Goal: Complete application form

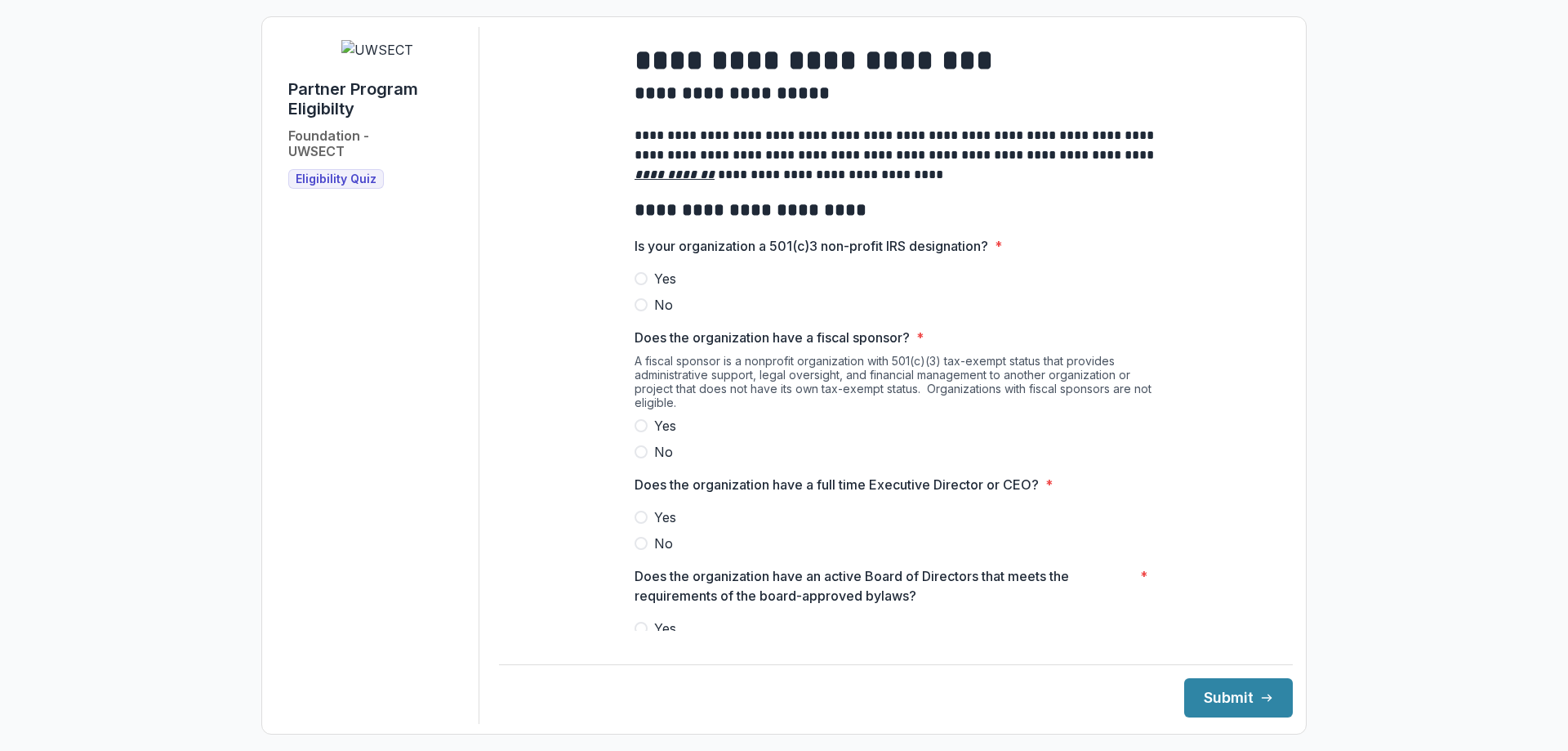
click at [655, 283] on span "Yes" at bounding box center [665, 278] width 22 height 19
click at [654, 462] on span "No" at bounding box center [664, 451] width 19 height 19
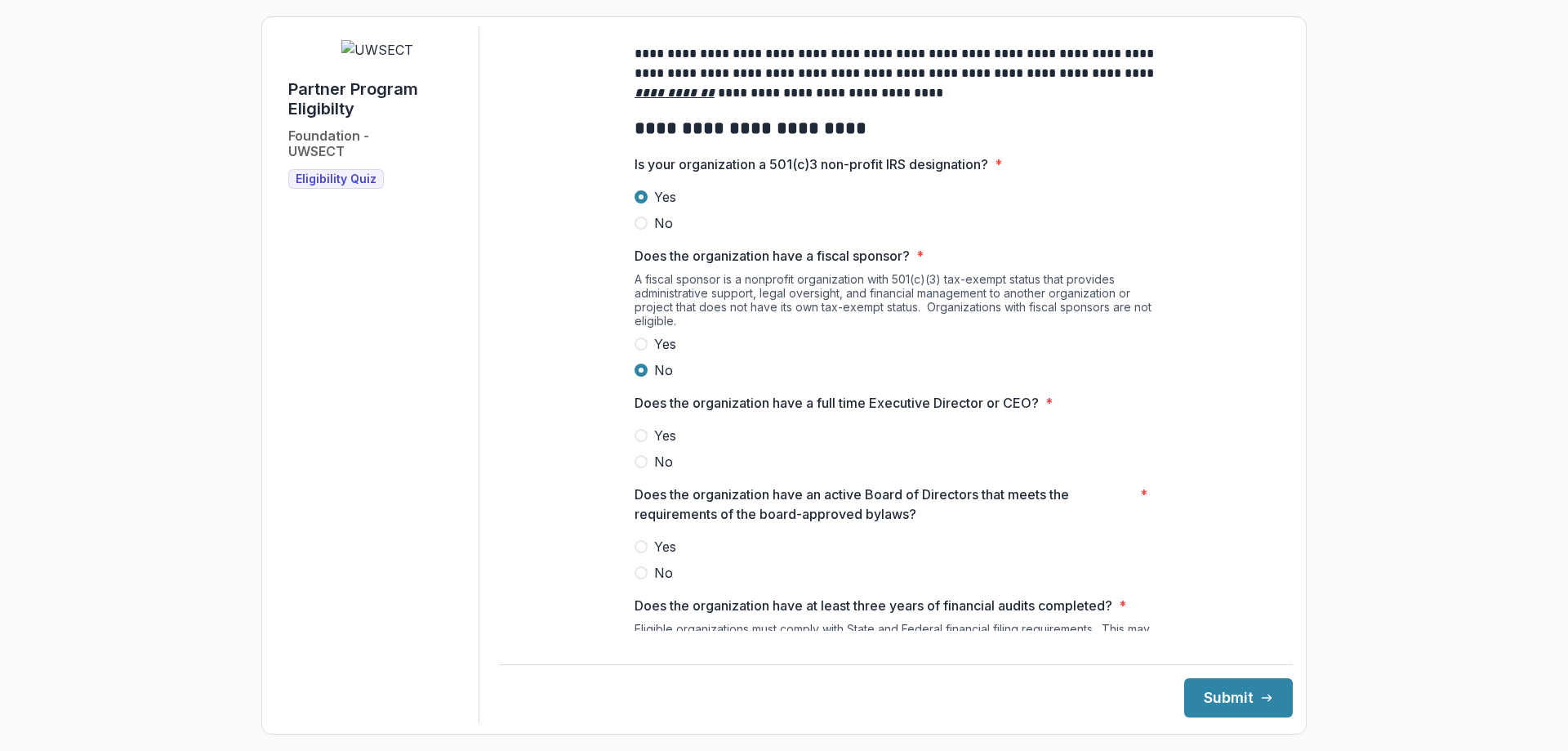
click at [670, 445] on span "Yes" at bounding box center [665, 435] width 22 height 19
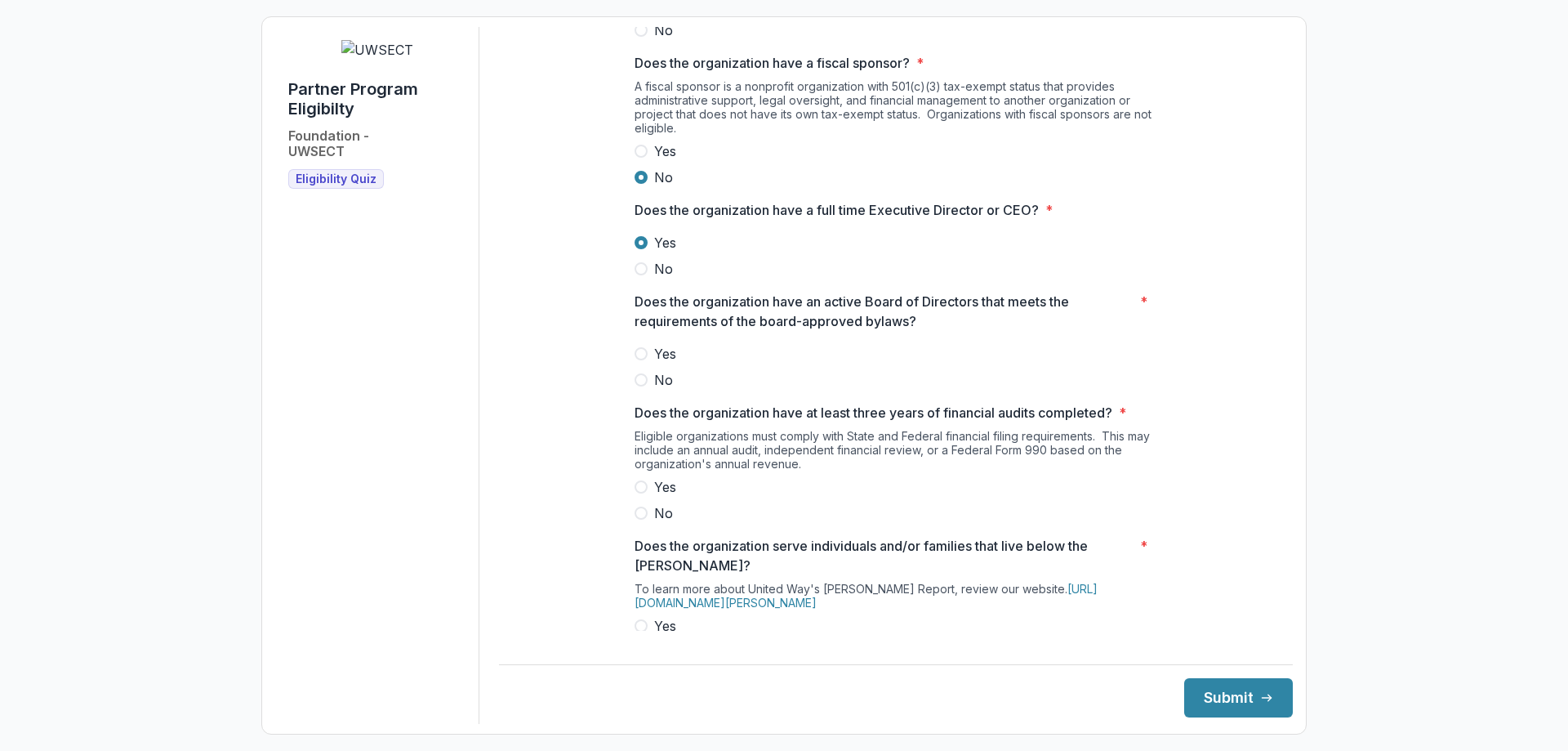
scroll to position [327, 0]
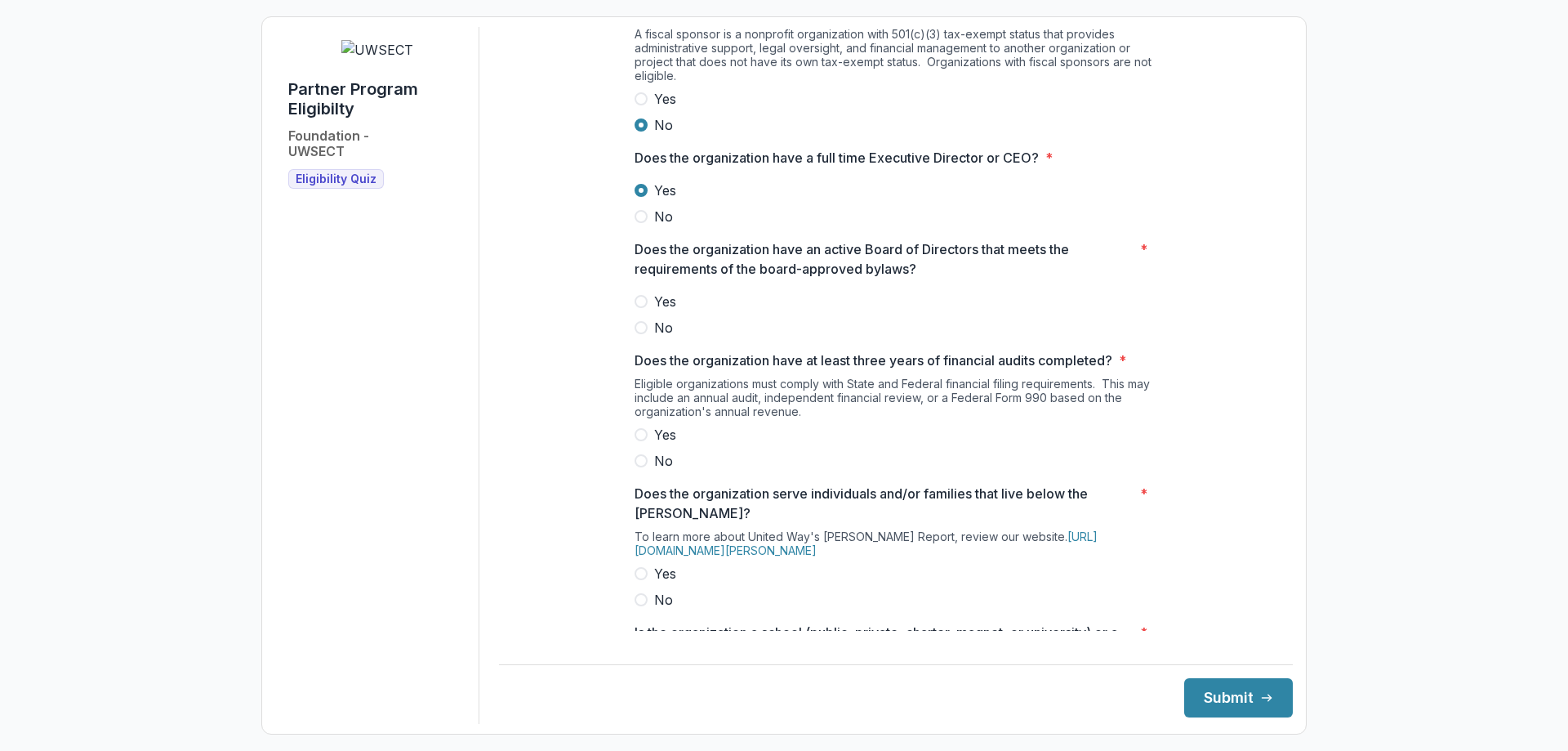
click at [662, 311] on span "Yes" at bounding box center [665, 301] width 22 height 19
click at [677, 444] on label "Yes" at bounding box center [896, 434] width 523 height 19
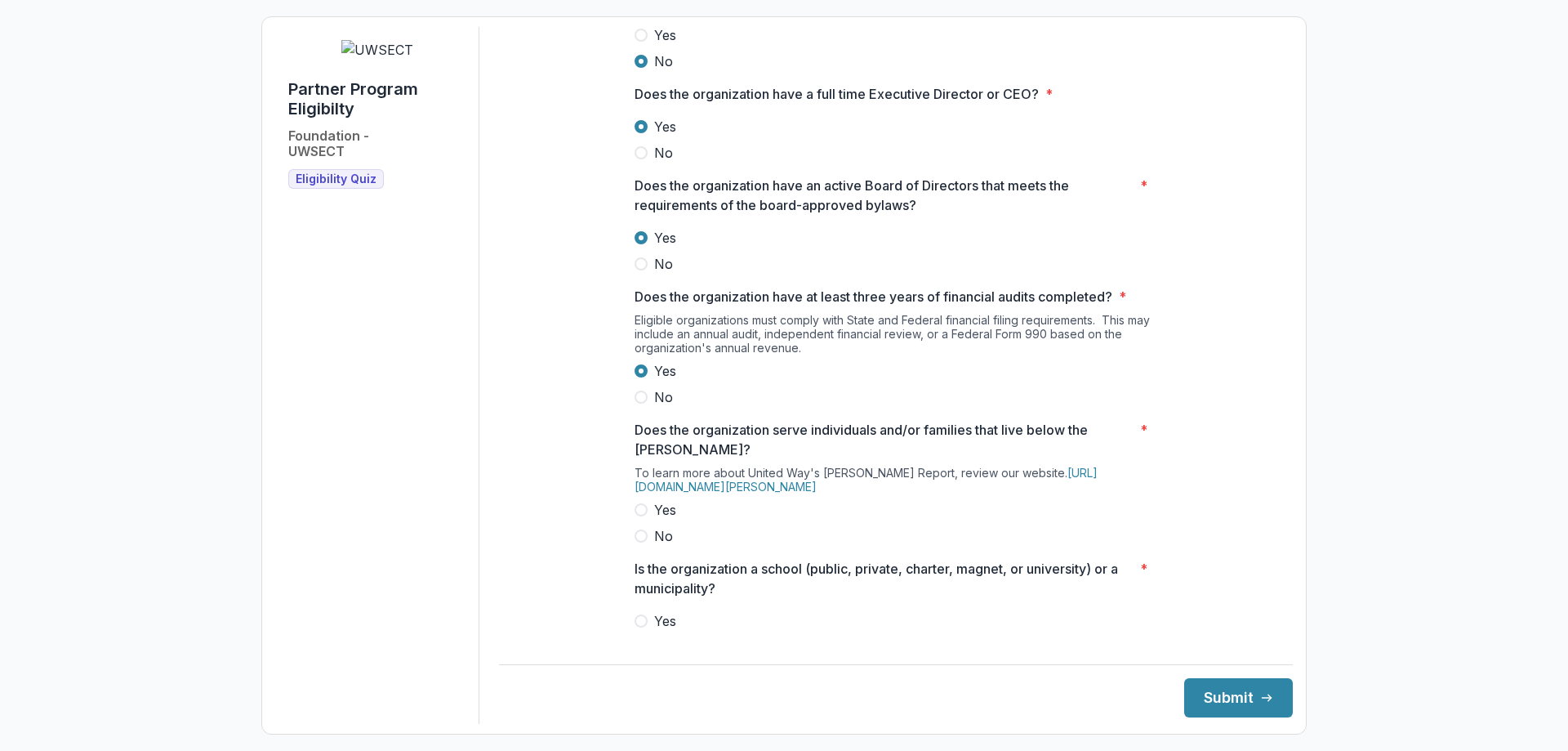
scroll to position [490, 0]
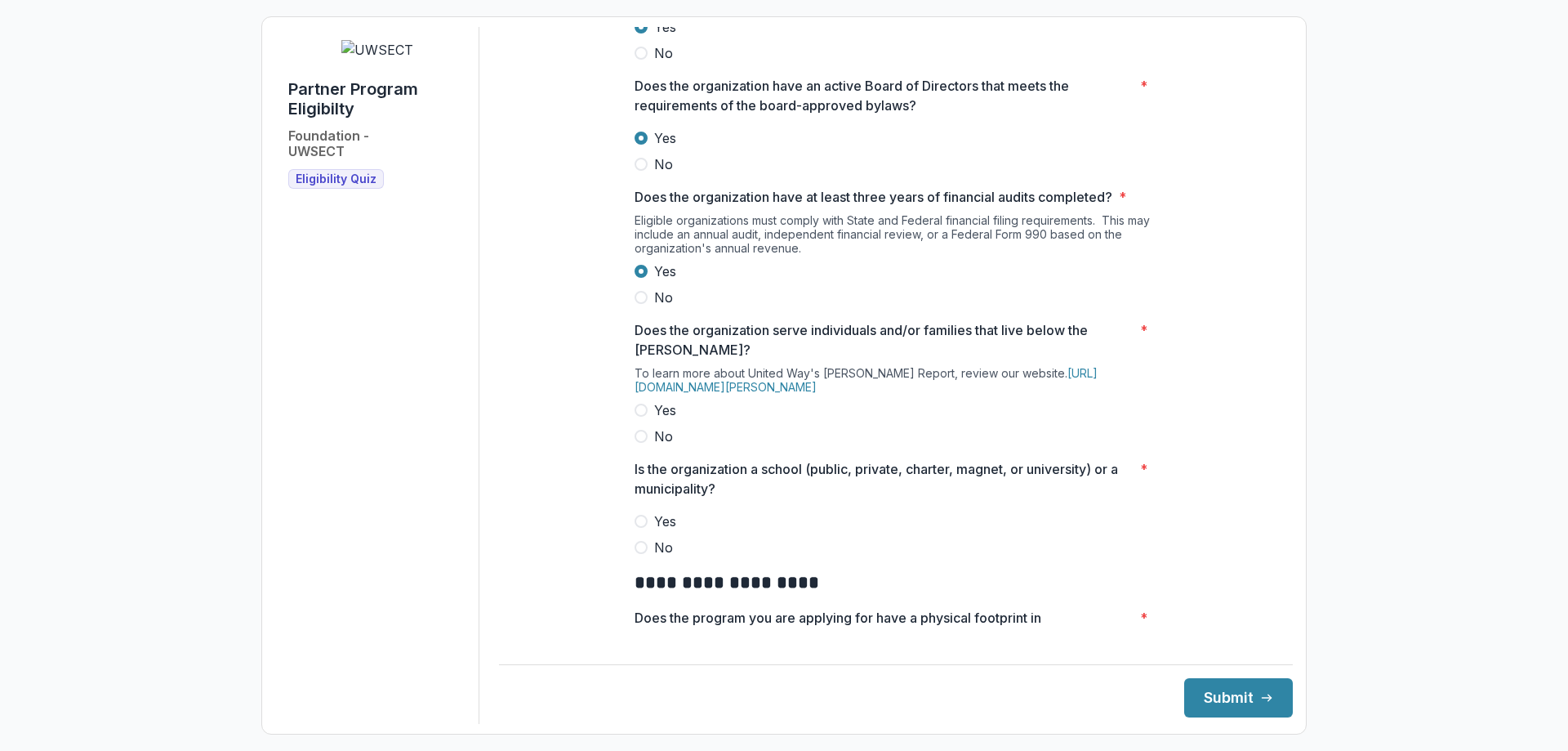
click at [668, 420] on span "Yes" at bounding box center [665, 410] width 22 height 19
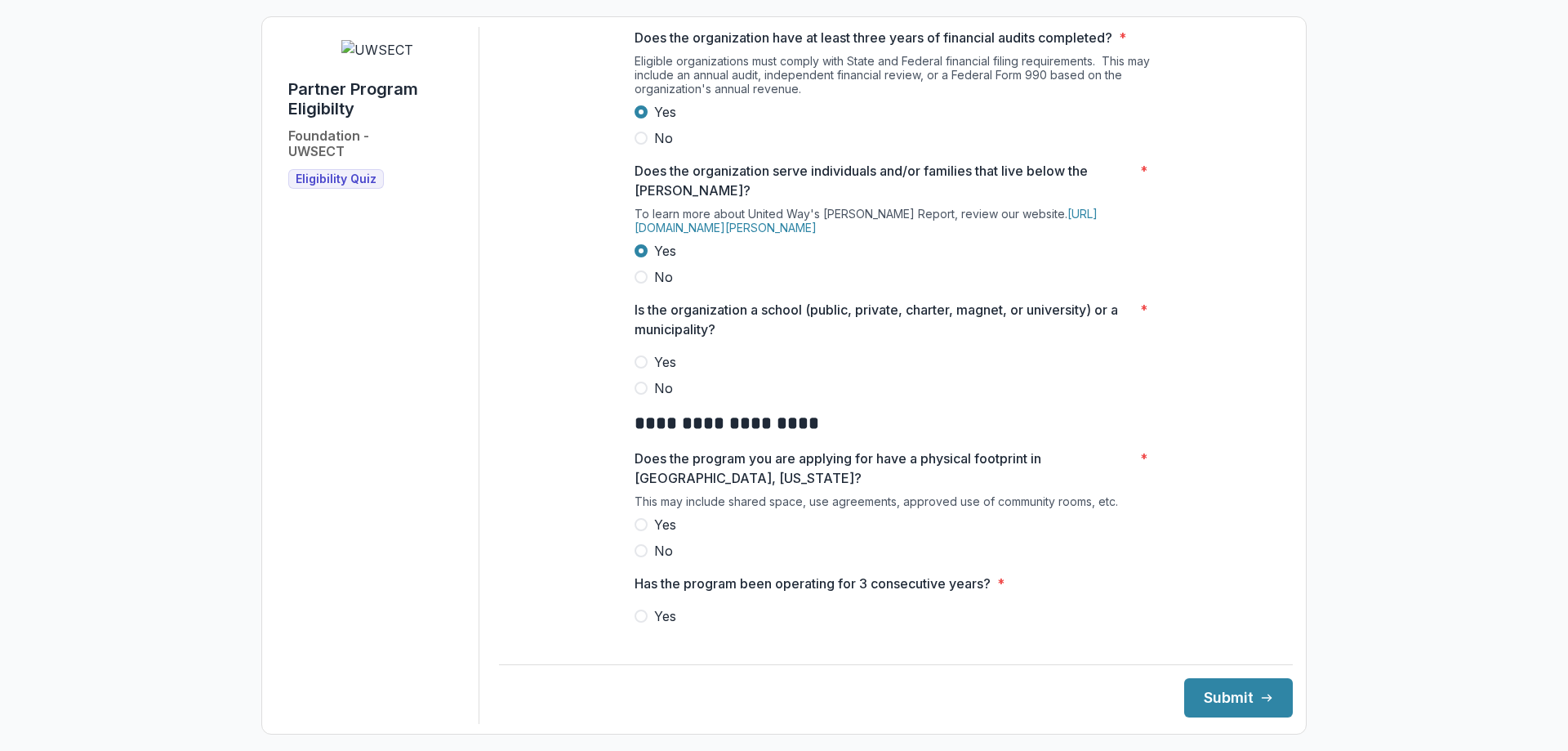
scroll to position [653, 0]
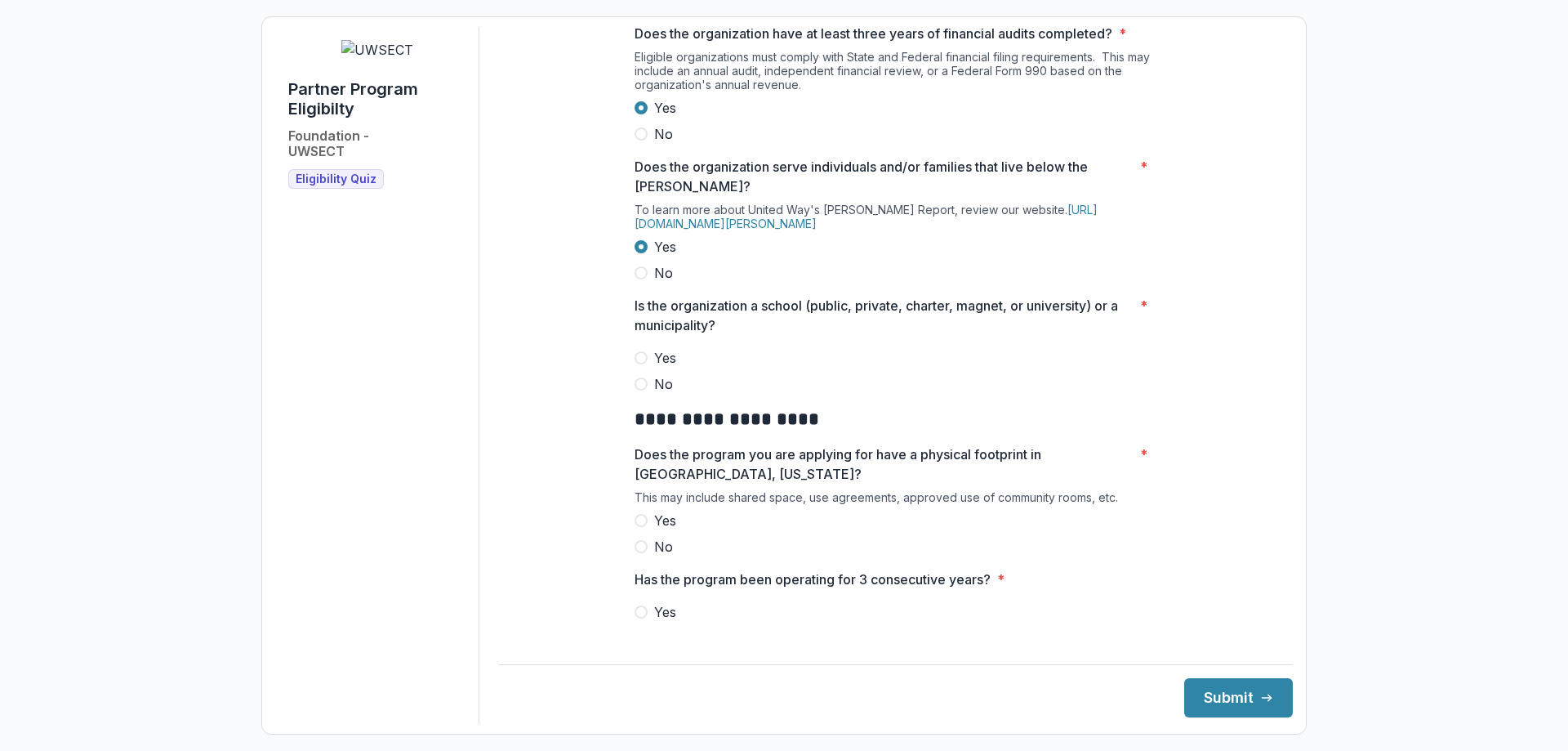
click at [669, 391] on span "No" at bounding box center [664, 383] width 19 height 19
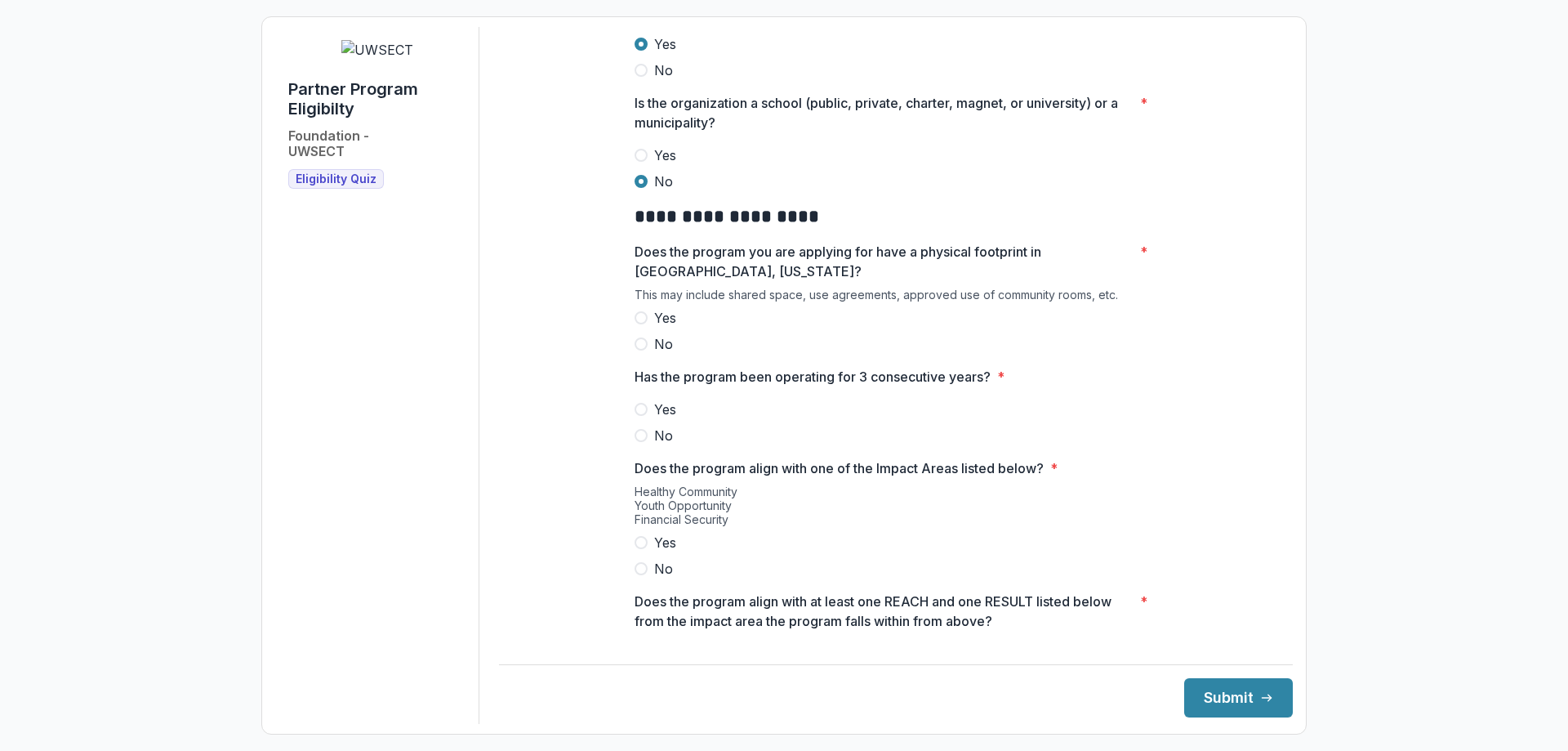
scroll to position [899, 0]
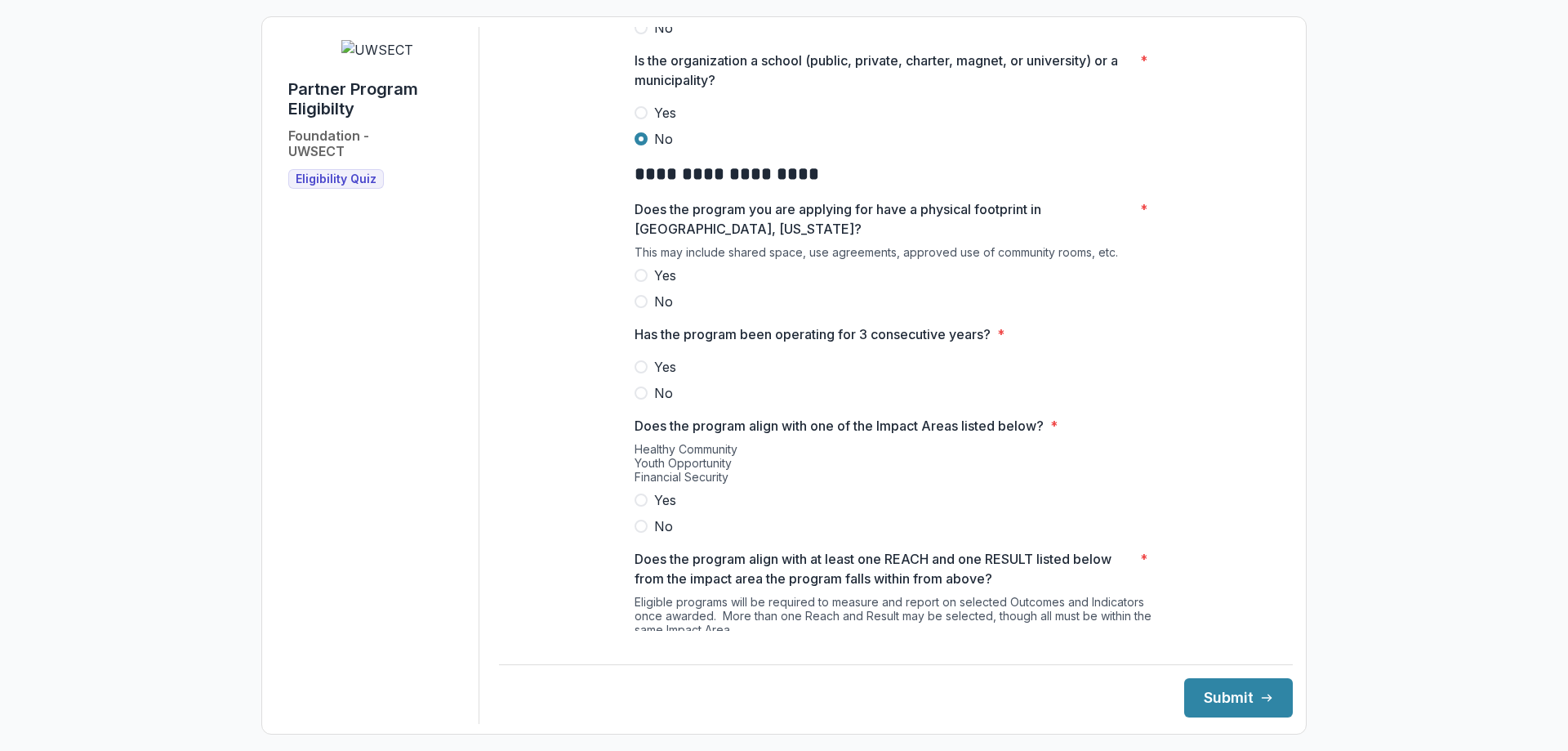
click at [667, 284] on span "Yes" at bounding box center [665, 275] width 22 height 19
click at [662, 376] on span "Yes" at bounding box center [665, 367] width 22 height 19
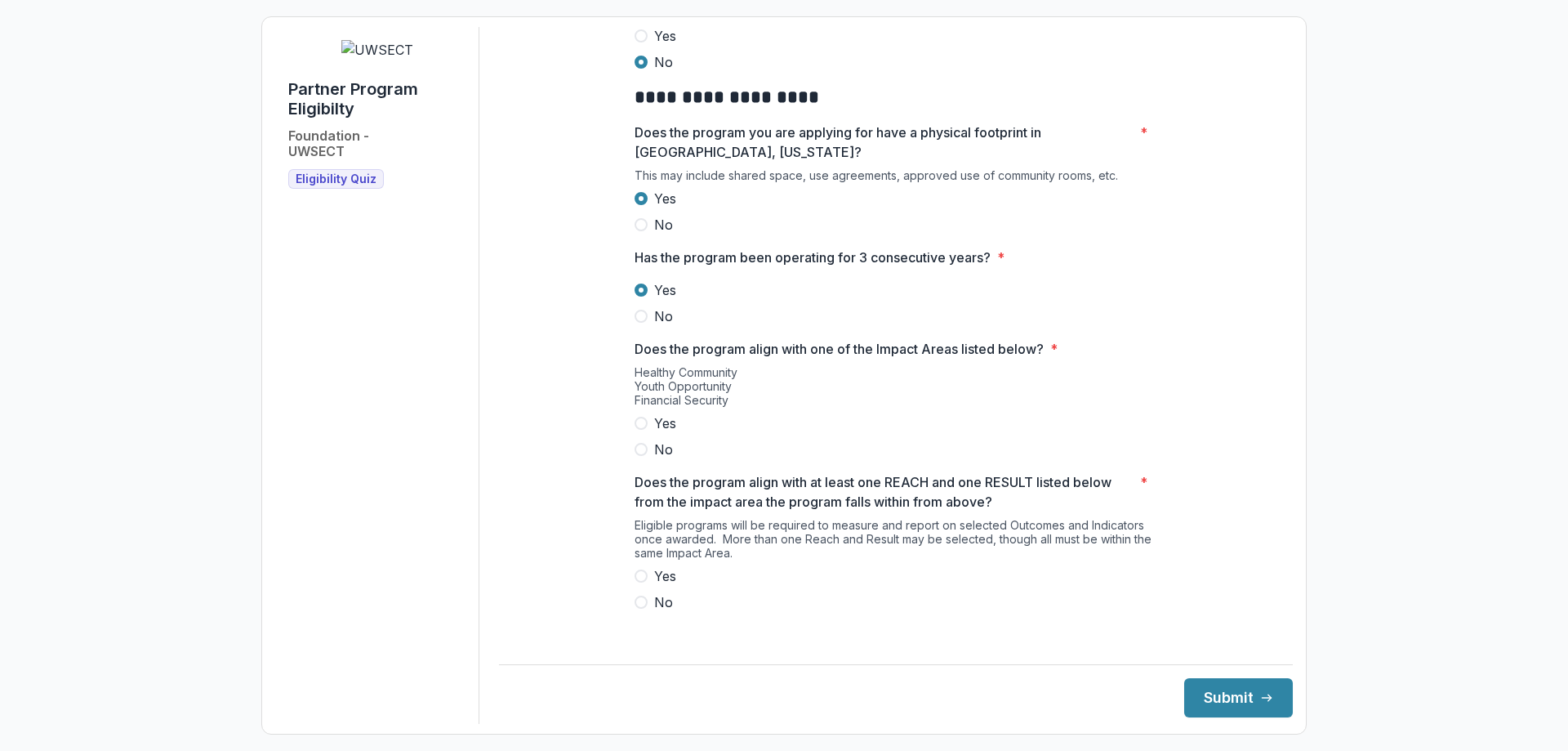
scroll to position [1061, 0]
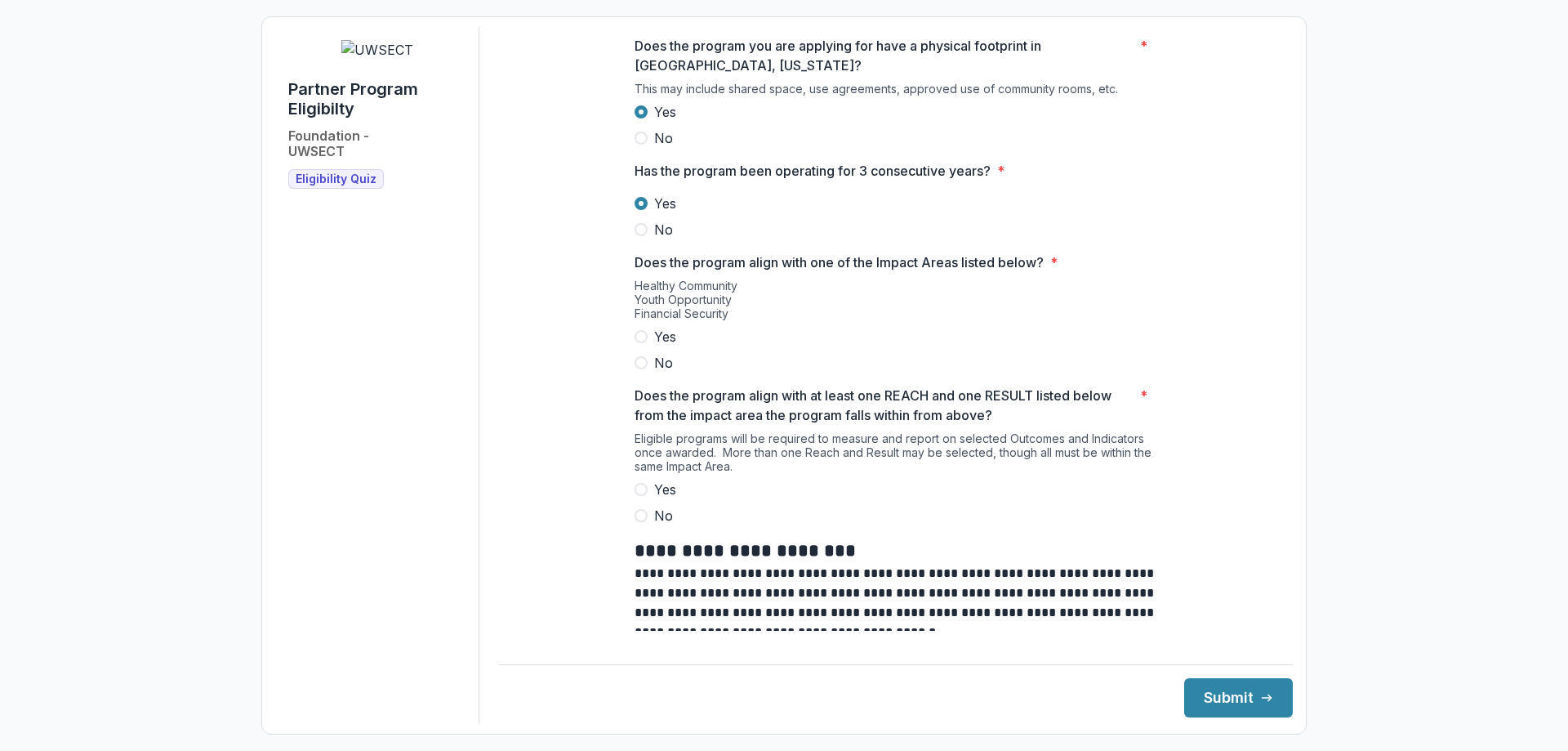
click at [663, 343] on span "Yes" at bounding box center [665, 336] width 22 height 19
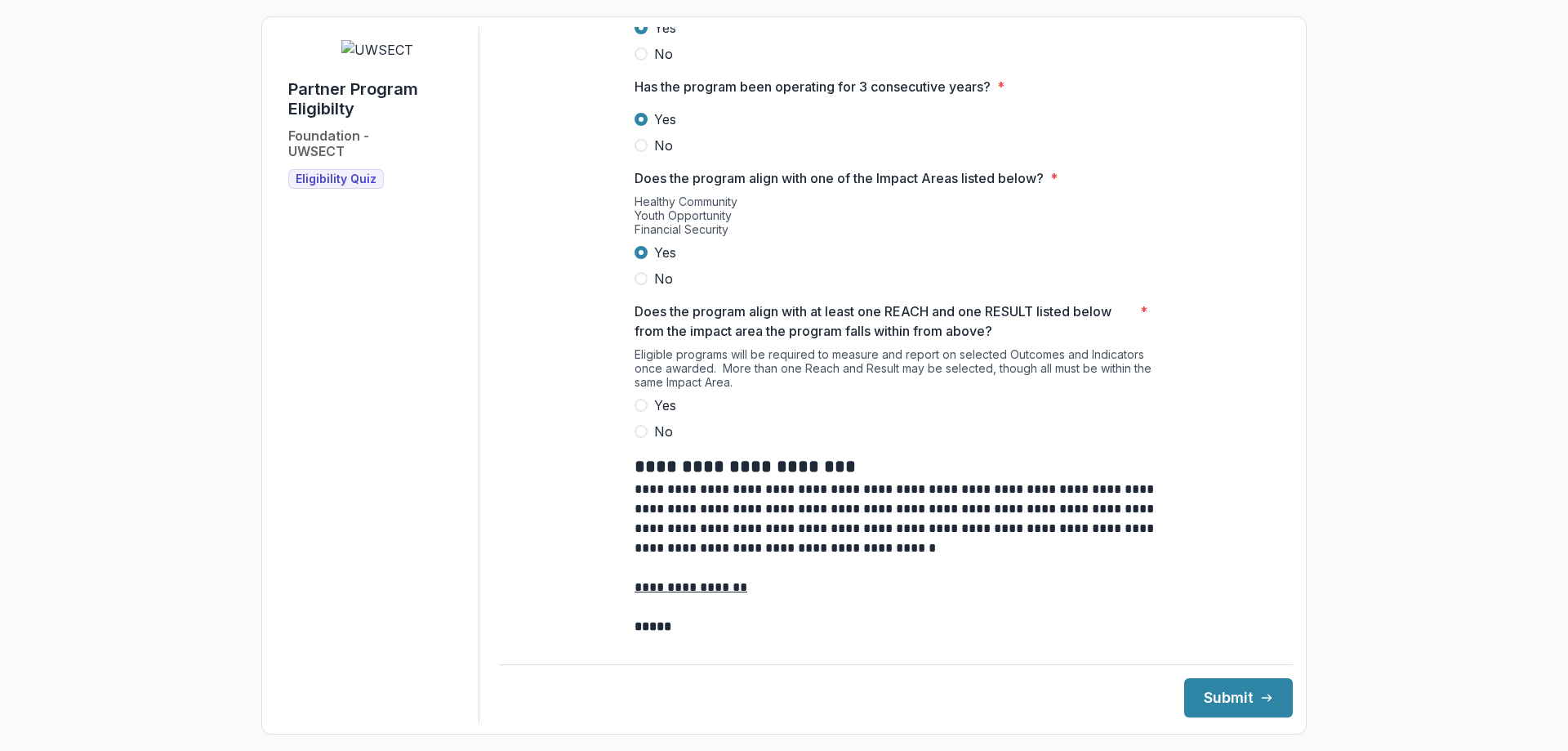
scroll to position [1225, 0]
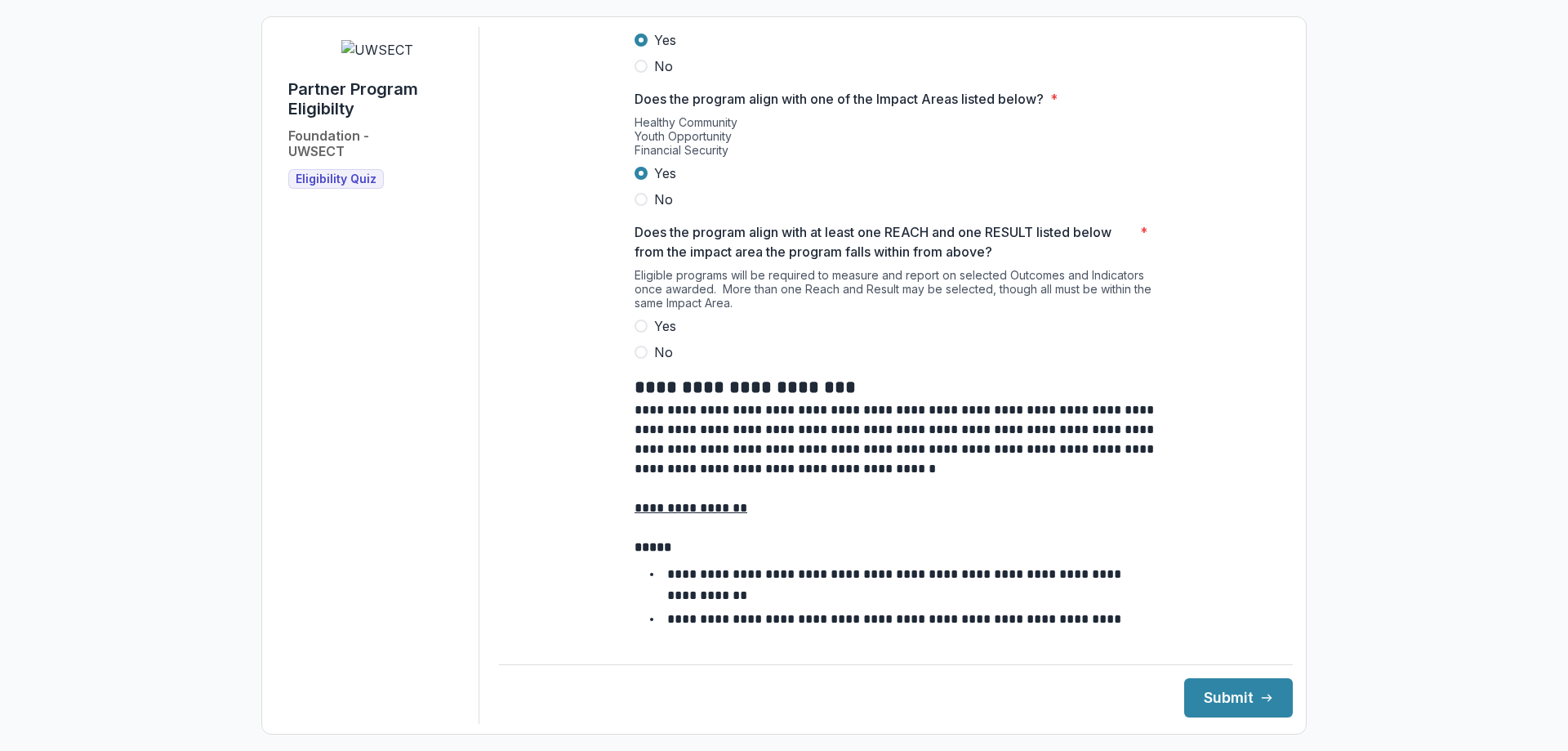
click at [662, 335] on span "Yes" at bounding box center [665, 326] width 22 height 19
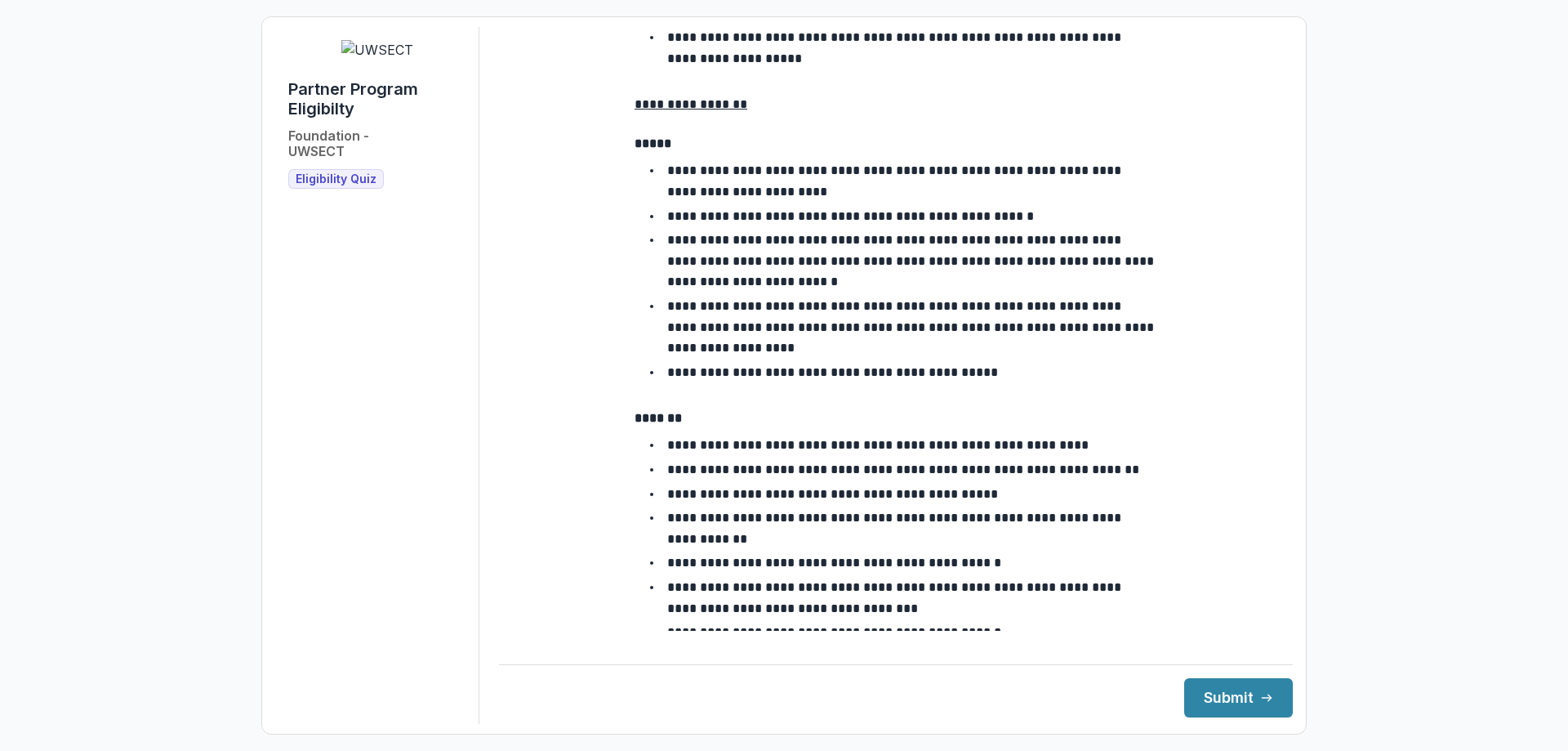
scroll to position [2368, 0]
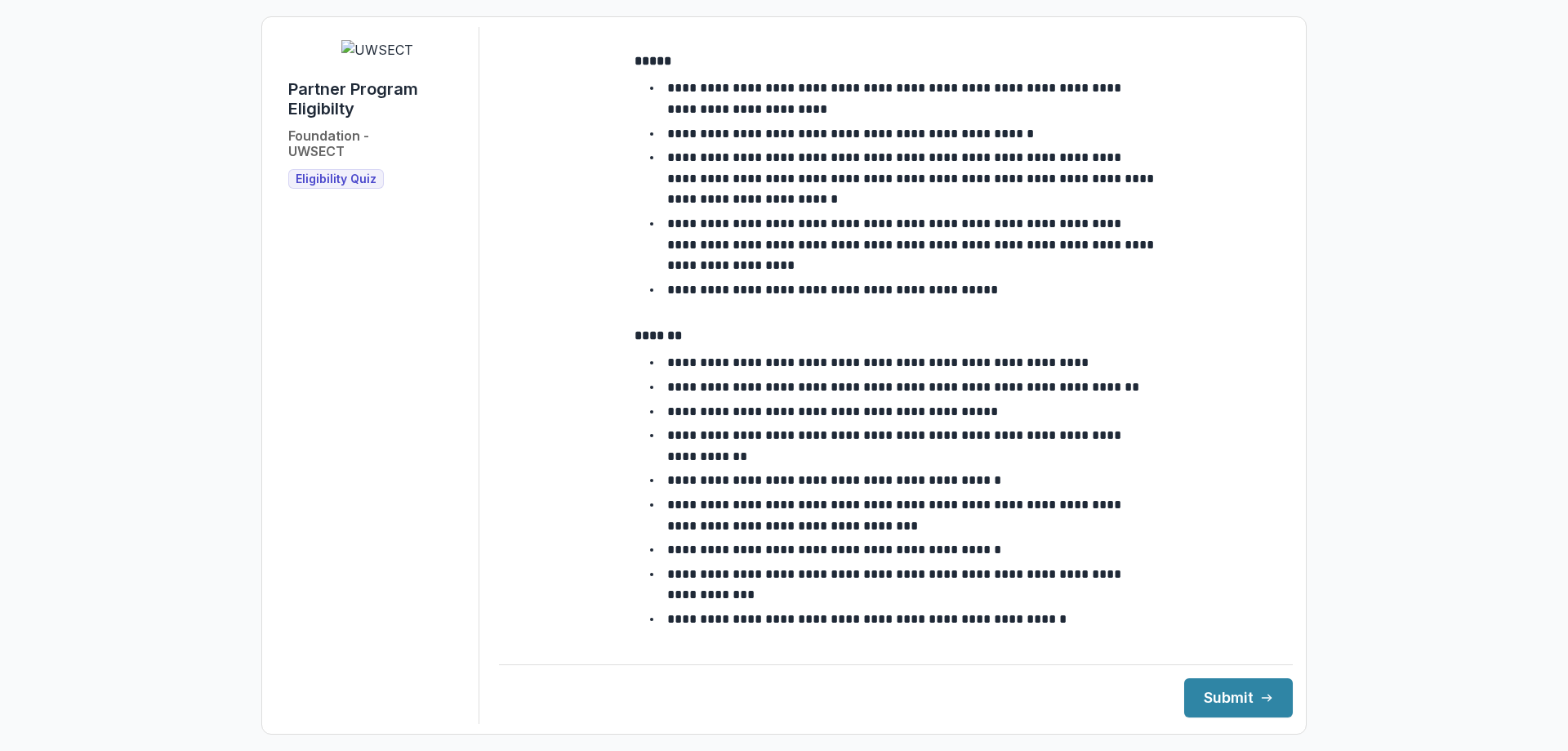
click at [1105, 399] on ul "**********" at bounding box center [905, 534] width 503 height 364
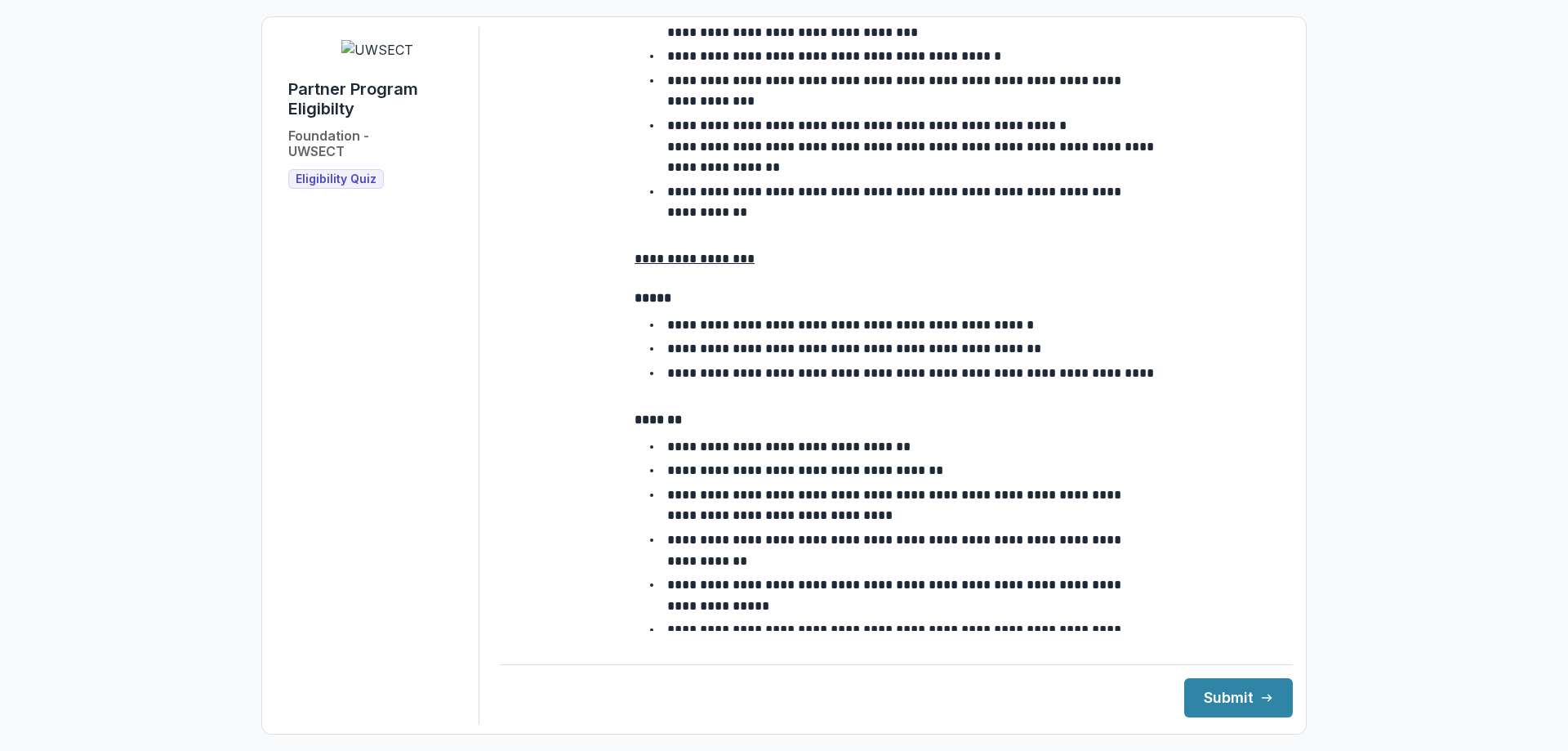
scroll to position [2820, 0]
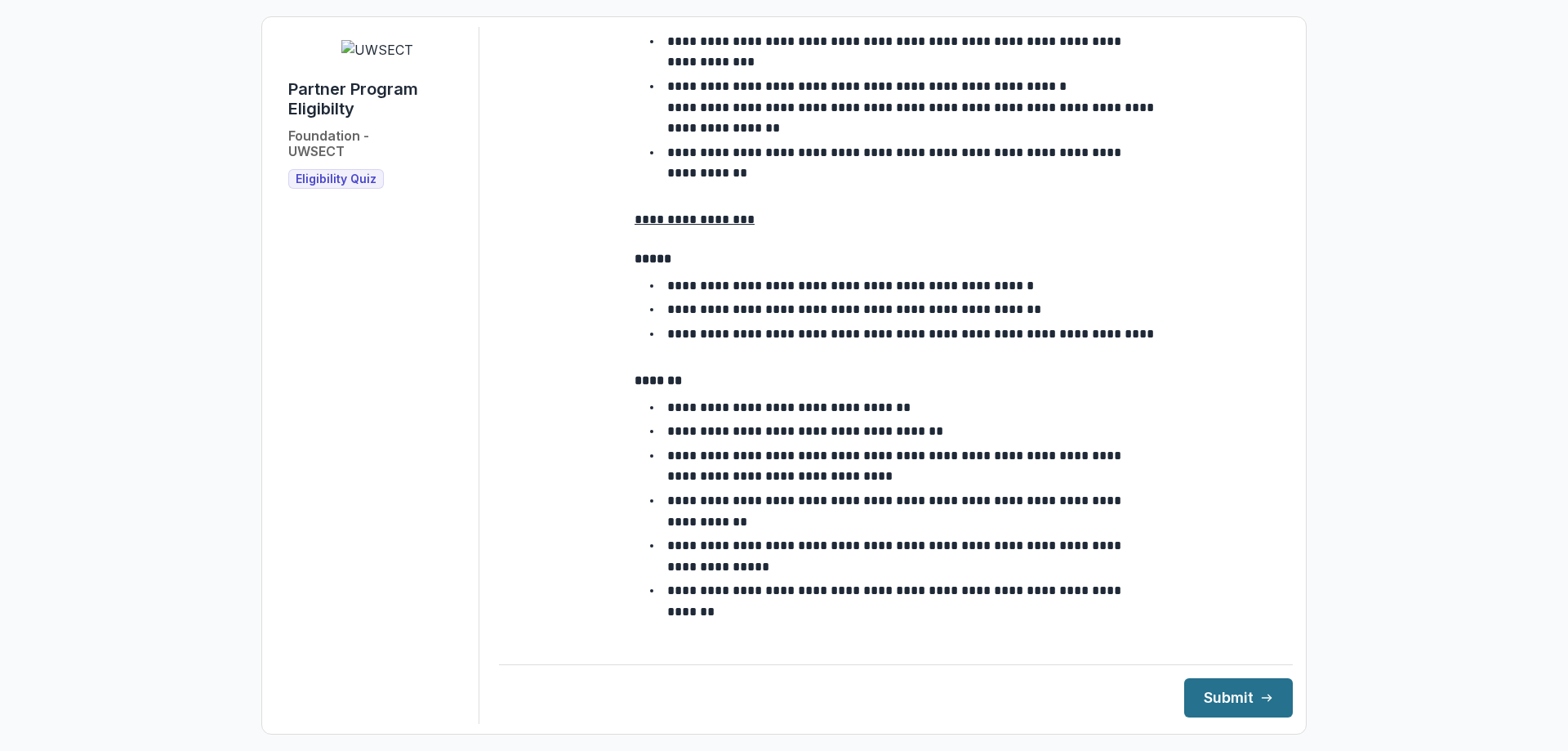
click at [1217, 715] on button "Submit" at bounding box center [1238, 697] width 108 height 39
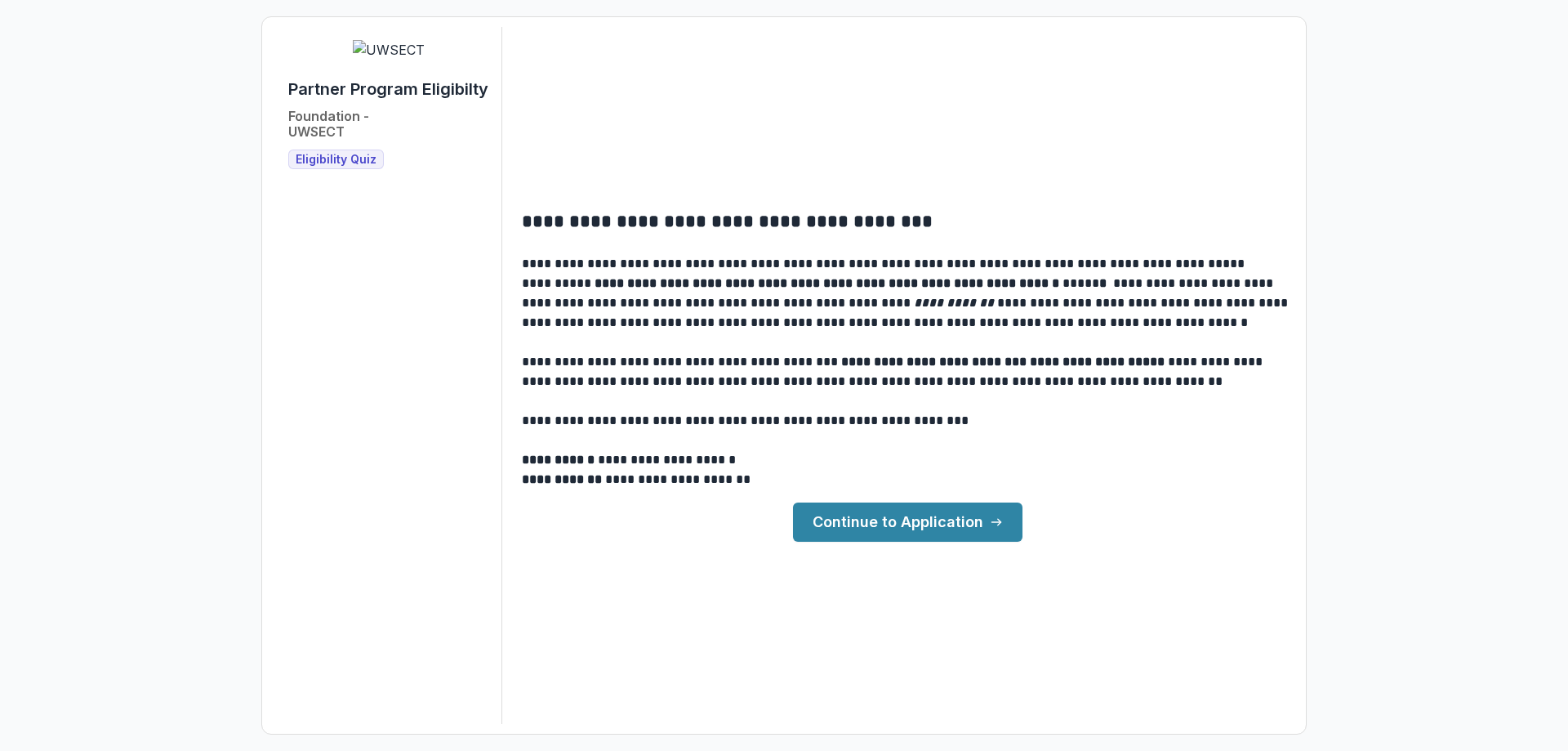
click at [923, 530] on link "Continue to Application" at bounding box center [908, 521] width 230 height 39
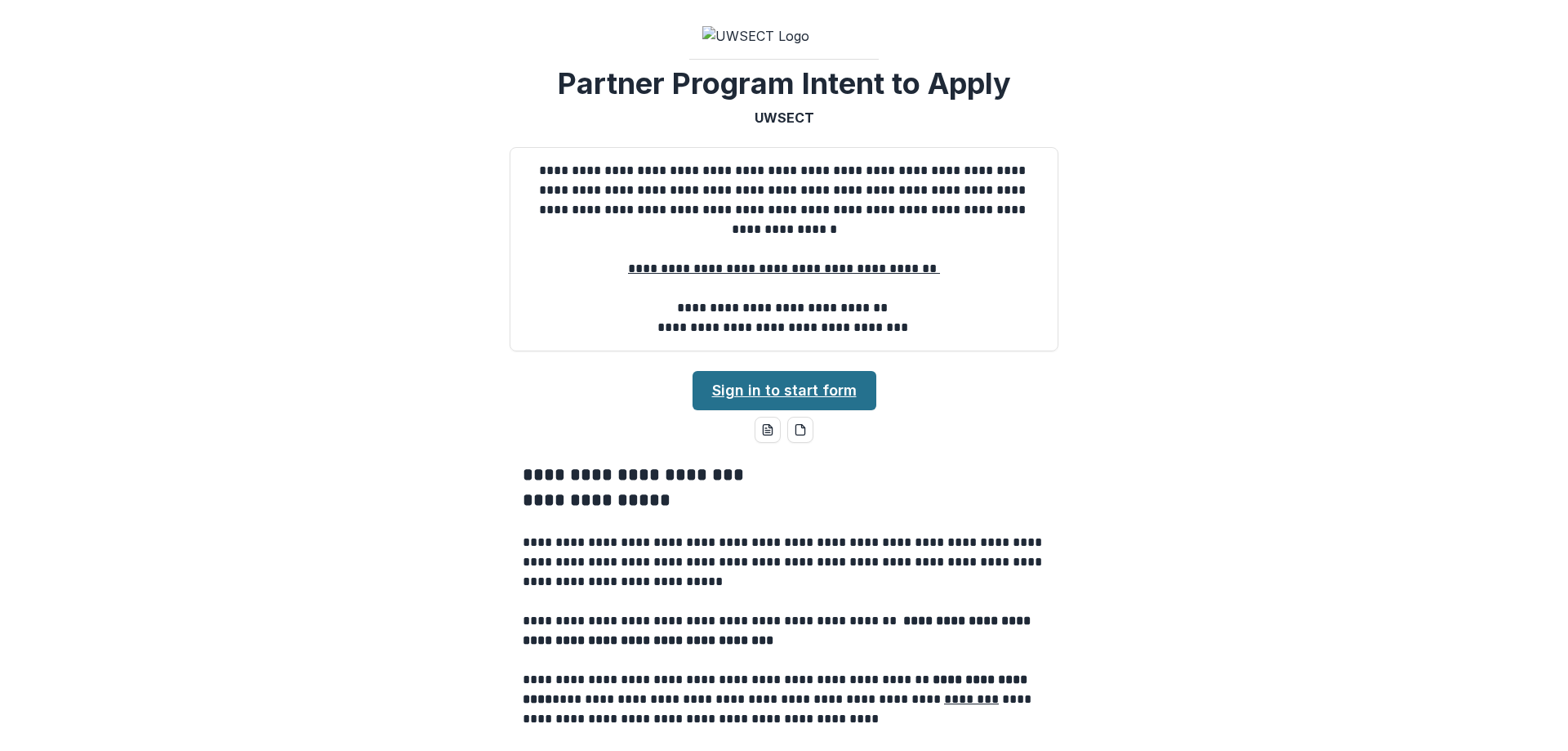
click at [809, 410] on link "Sign in to start form" at bounding box center [784, 390] width 184 height 39
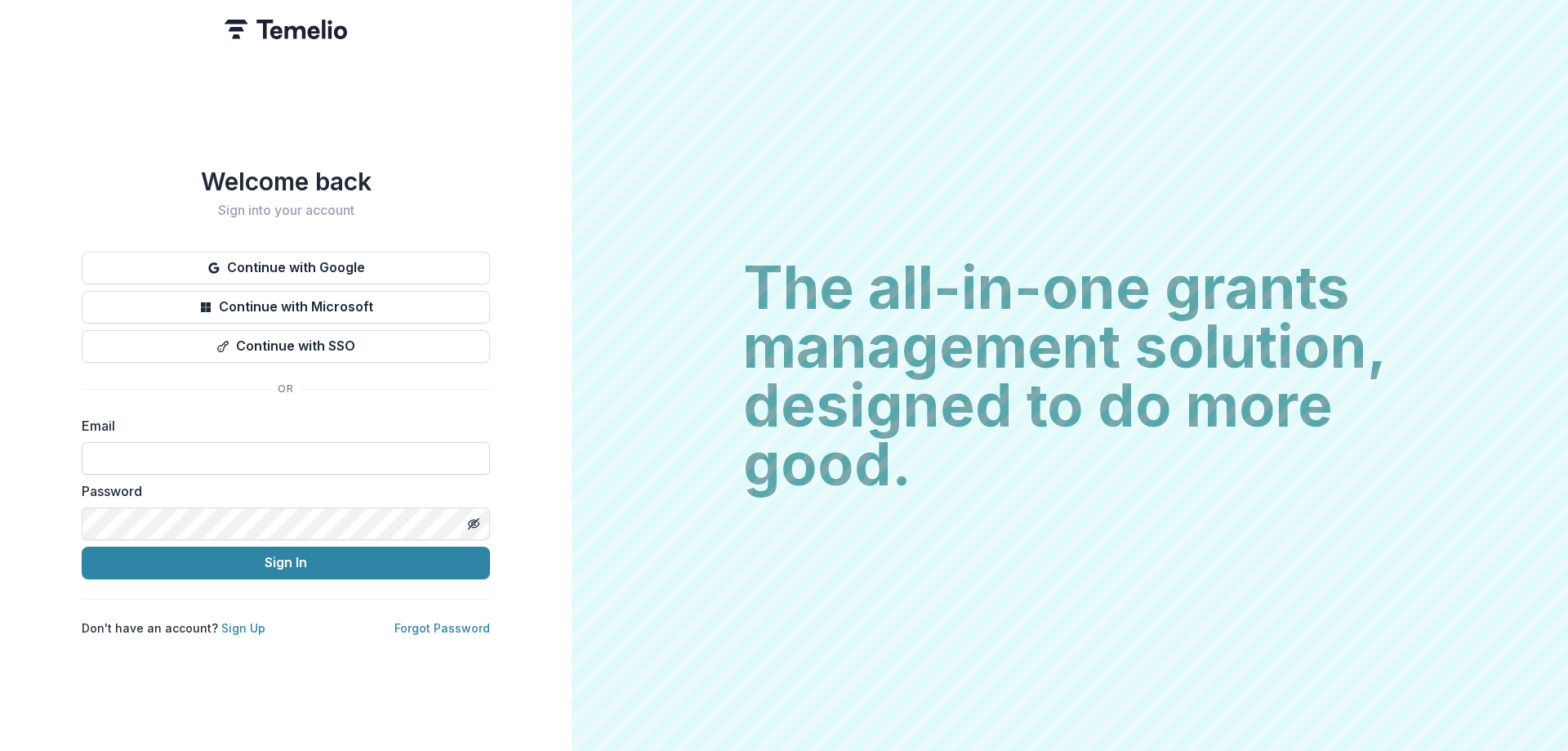
click at [214, 458] on input at bounding box center [285, 458] width 408 height 33
click at [205, 449] on input at bounding box center [285, 458] width 408 height 33
type input "**********"
click at [81, 546] on button "Sign In" at bounding box center [285, 562] width 408 height 33
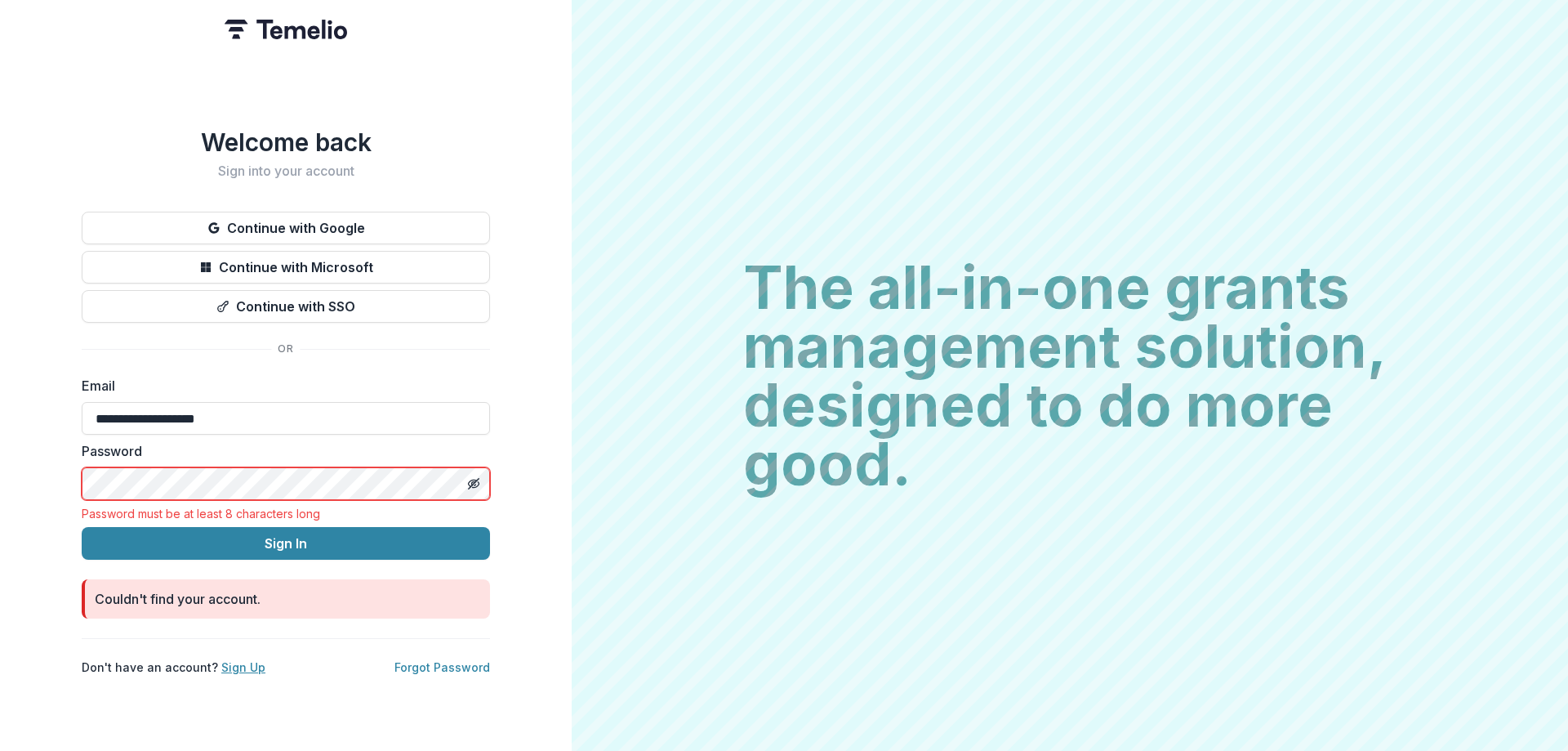
click at [237, 661] on link "Sign Up" at bounding box center [243, 667] width 44 height 13
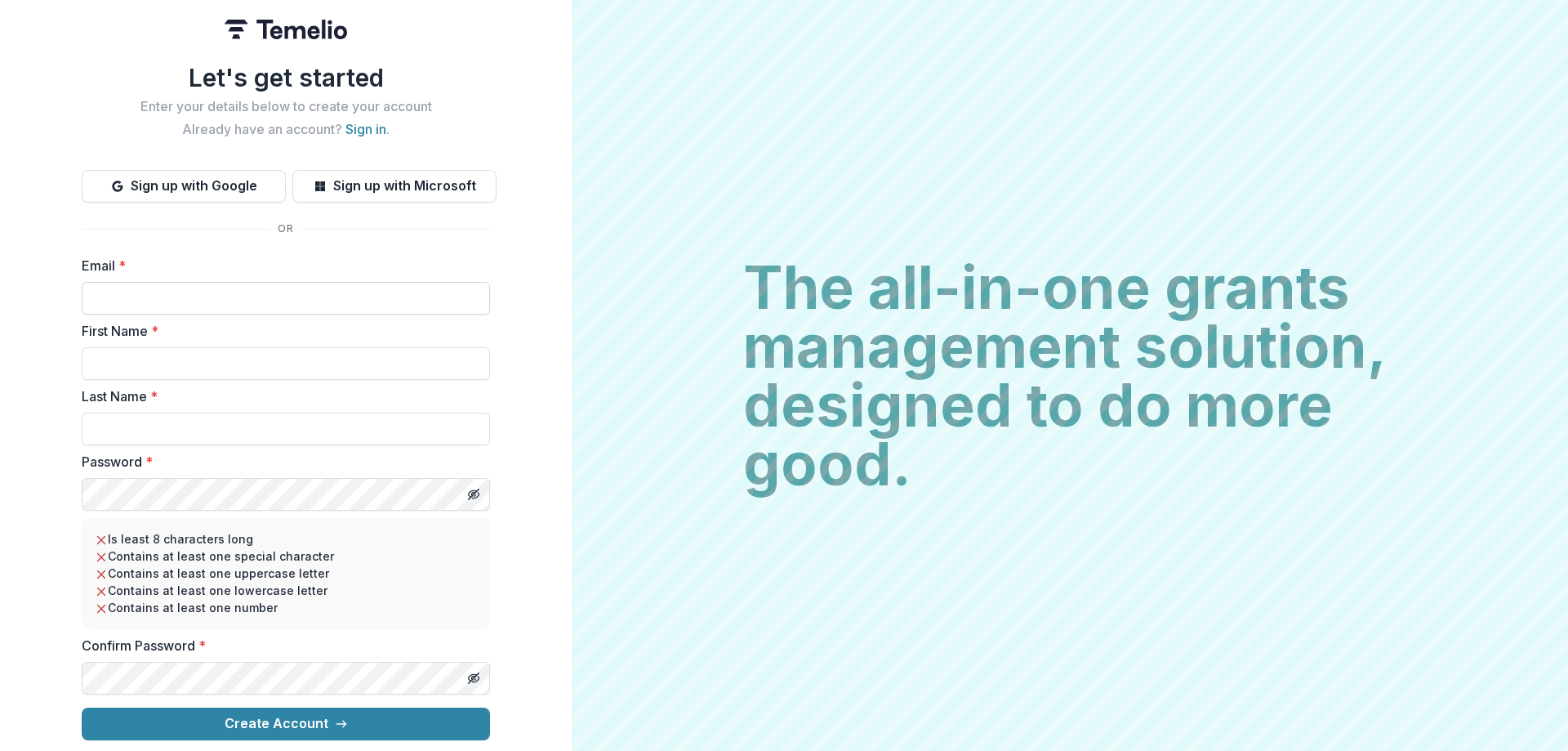
click at [104, 302] on input "Email *" at bounding box center [285, 298] width 408 height 33
type input "**********"
type input "******"
type input "*****"
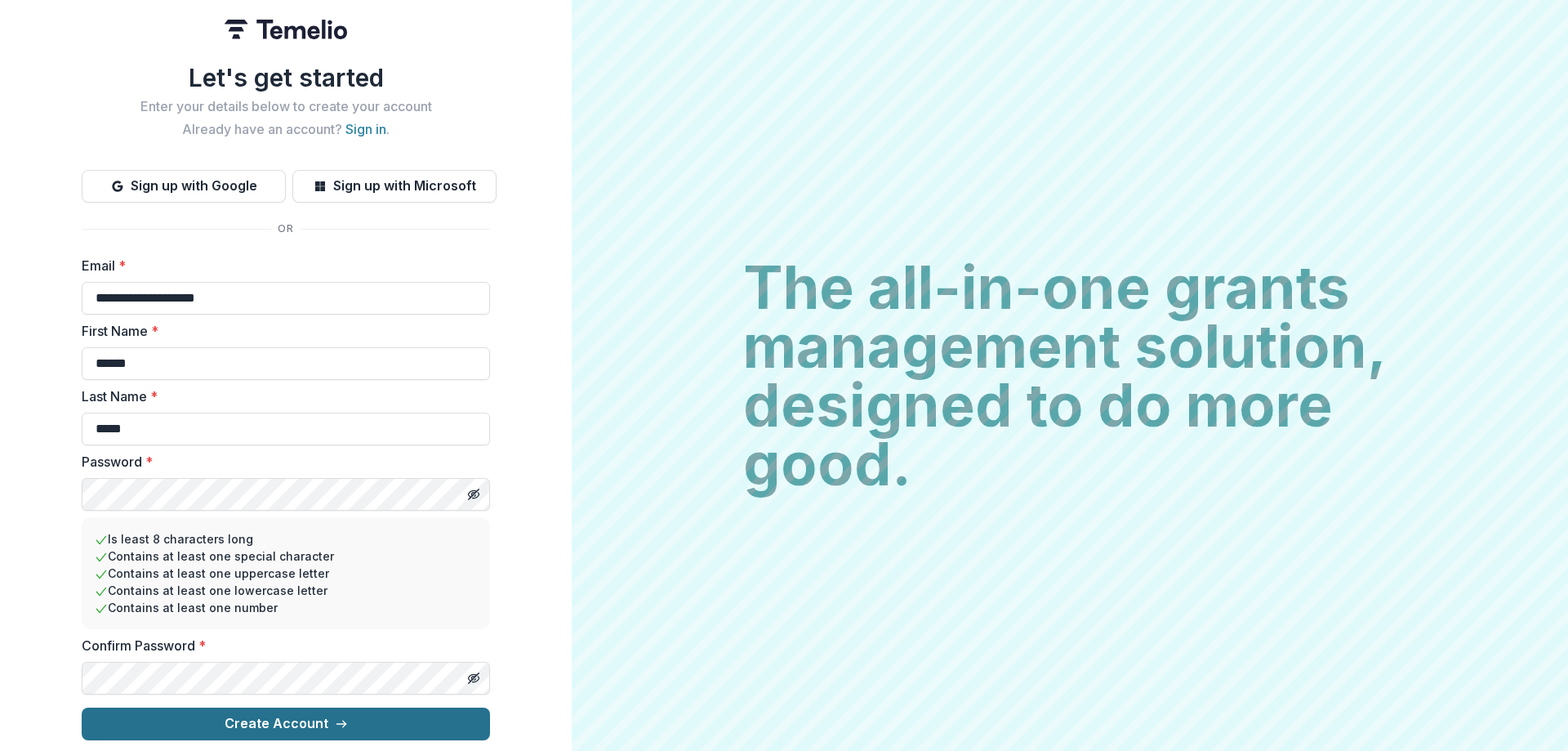
click at [206, 711] on button "Create Account" at bounding box center [285, 723] width 408 height 33
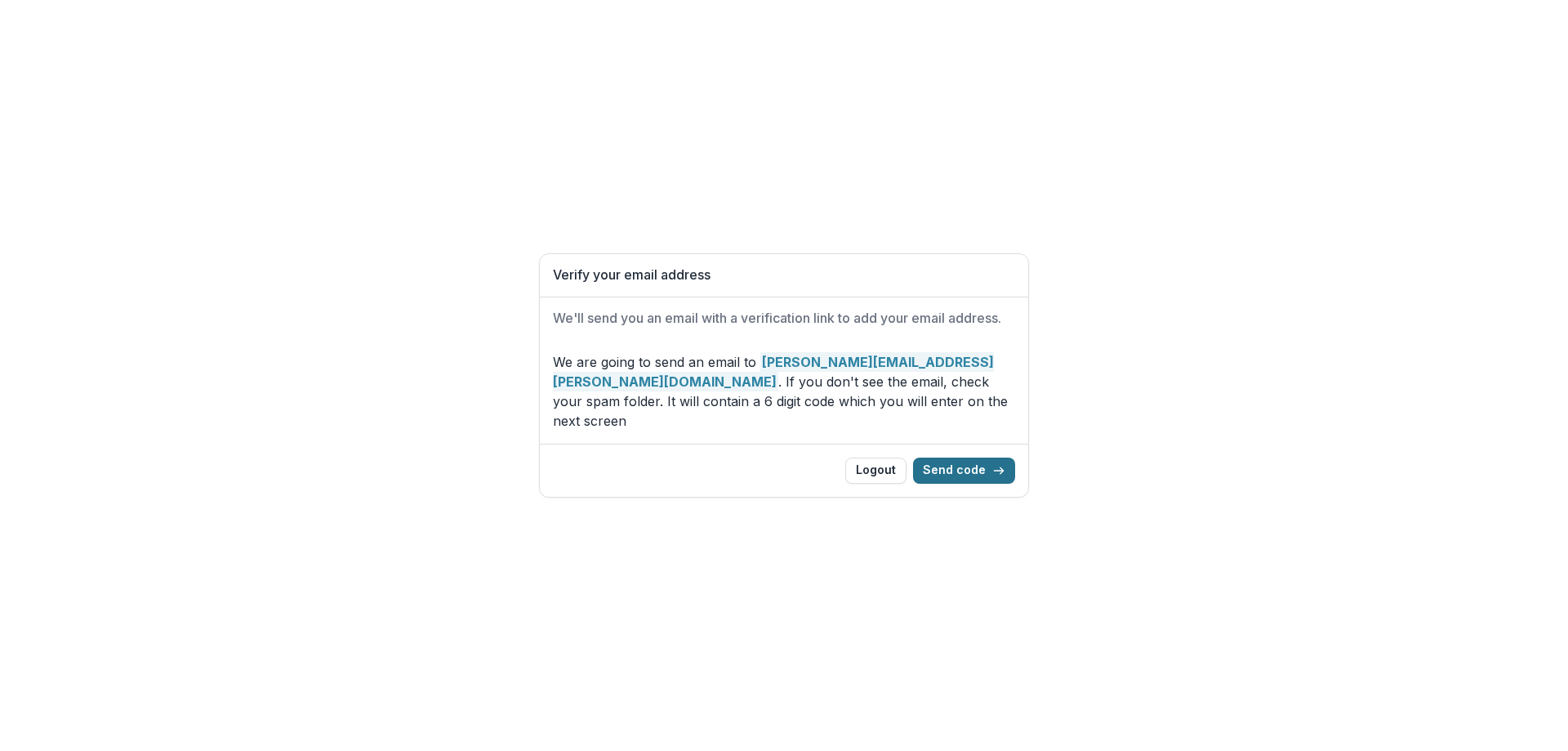
click at [984, 457] on button "Send code" at bounding box center [964, 469] width 102 height 26
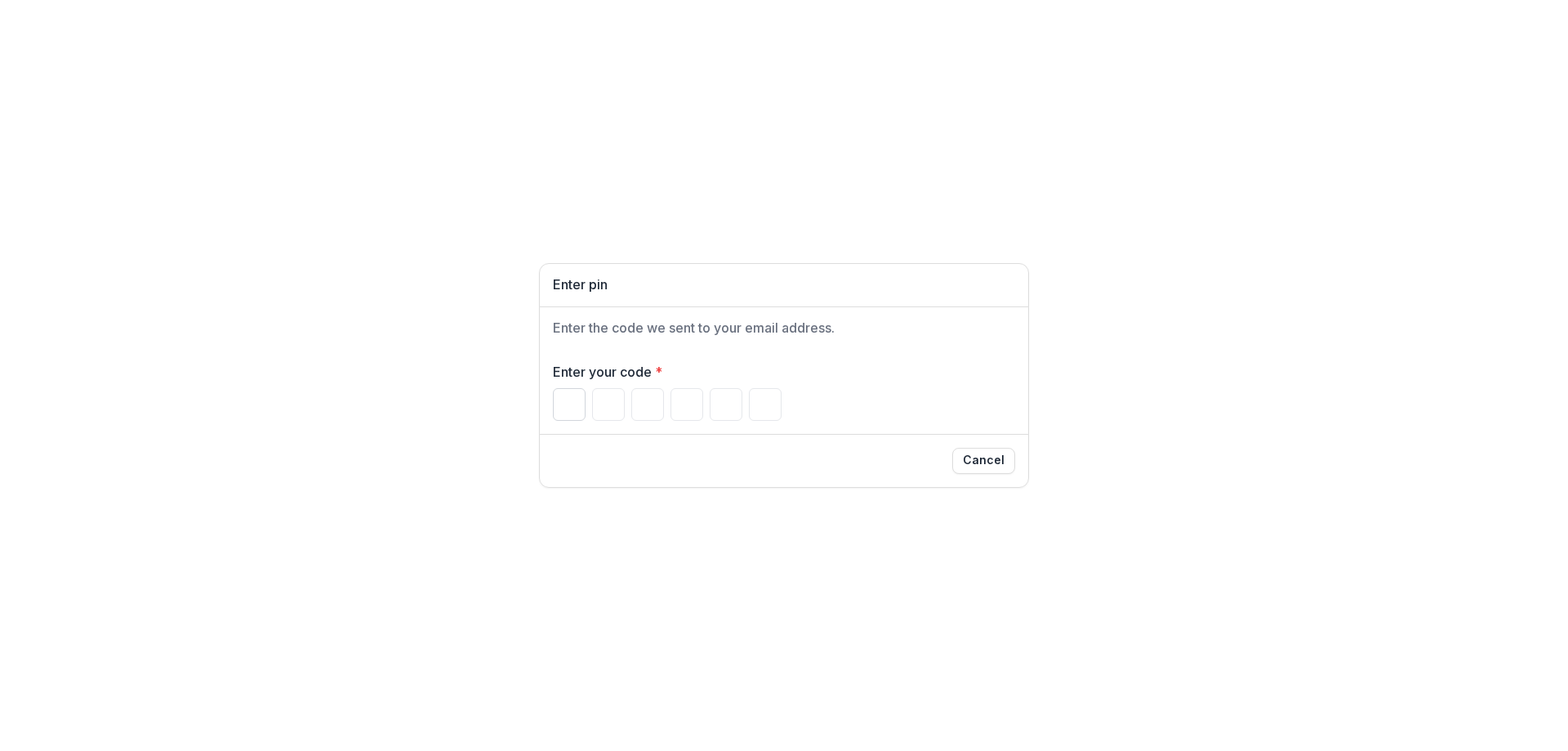
type input "*"
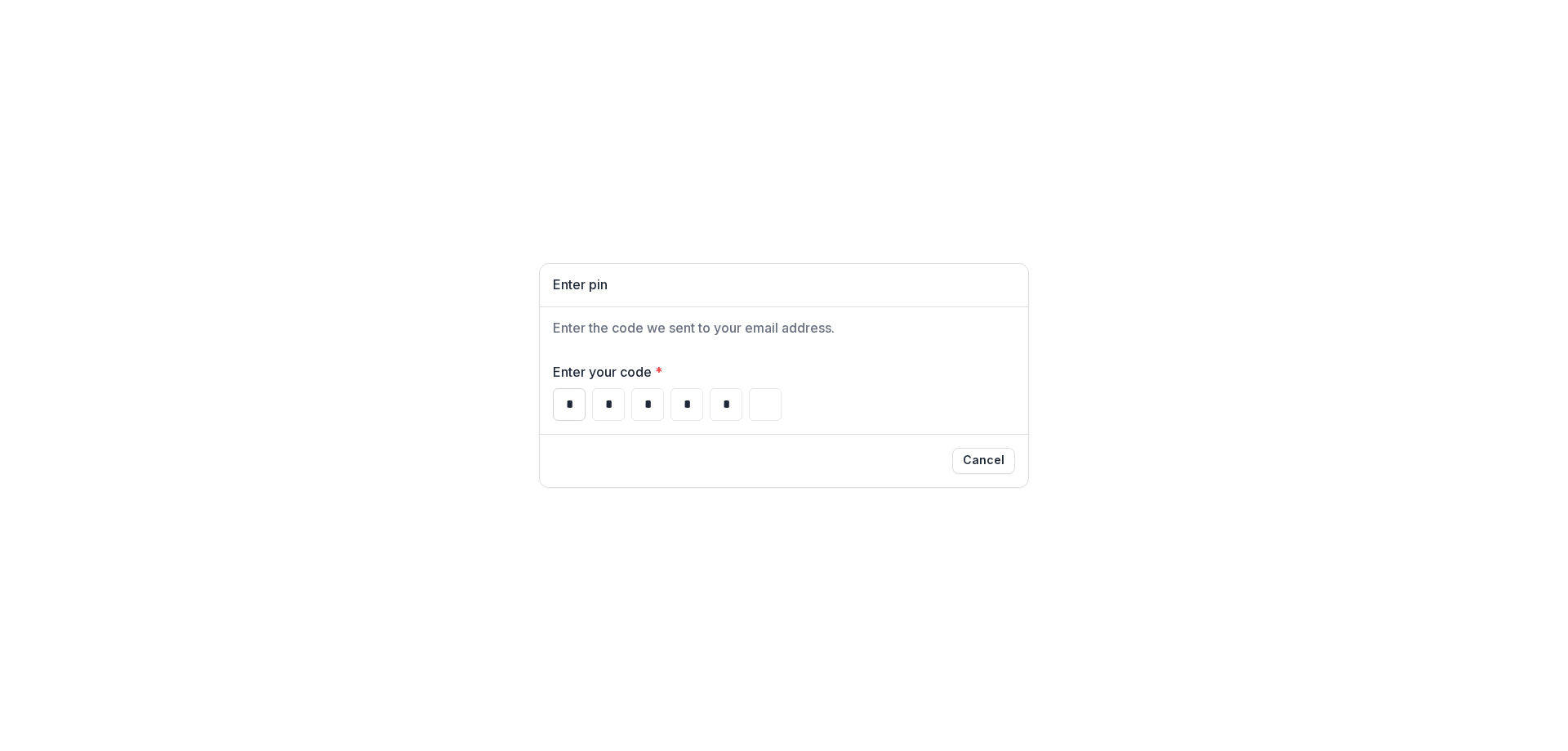
type input "*"
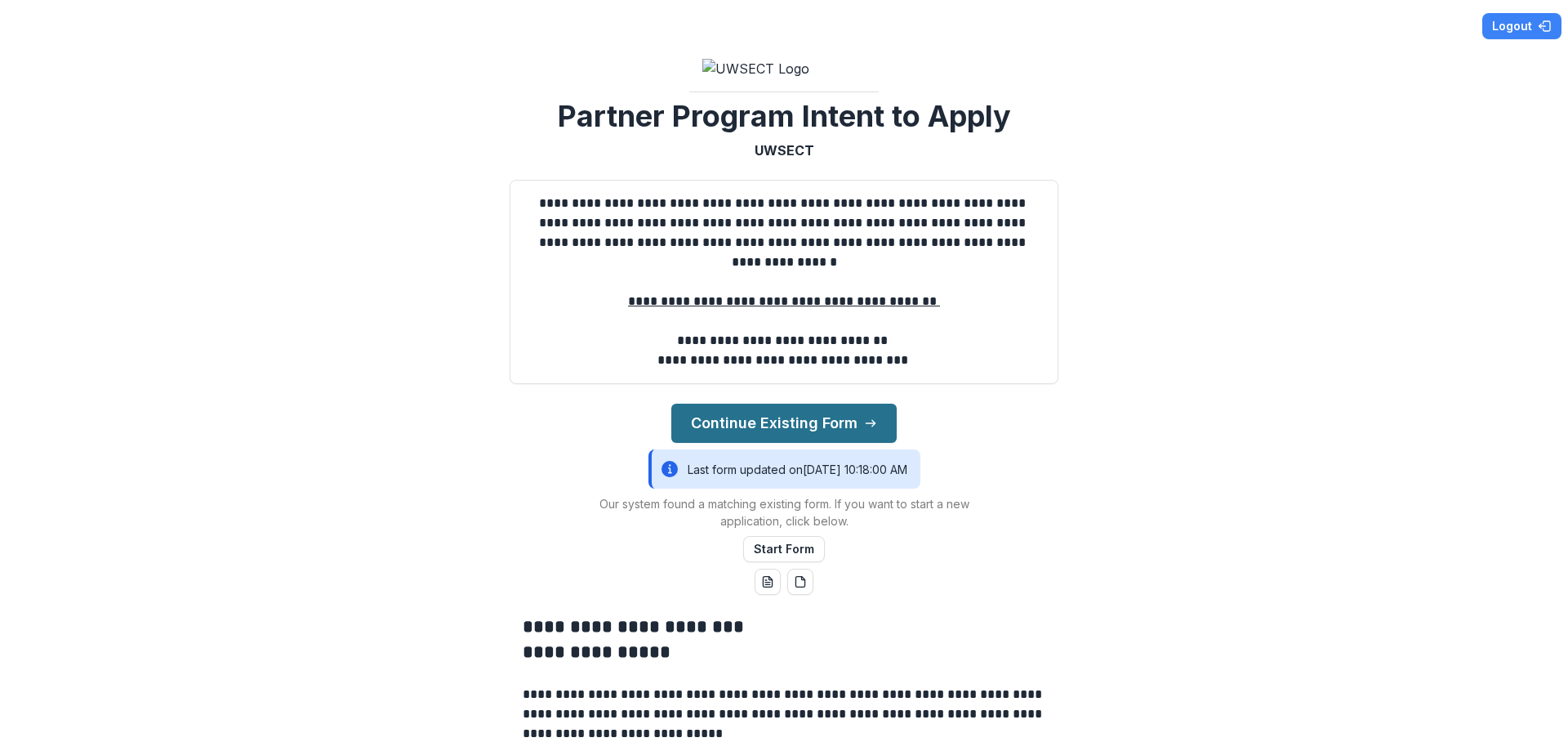
click at [774, 443] on button "Continue Existing Form" at bounding box center [784, 422] width 225 height 39
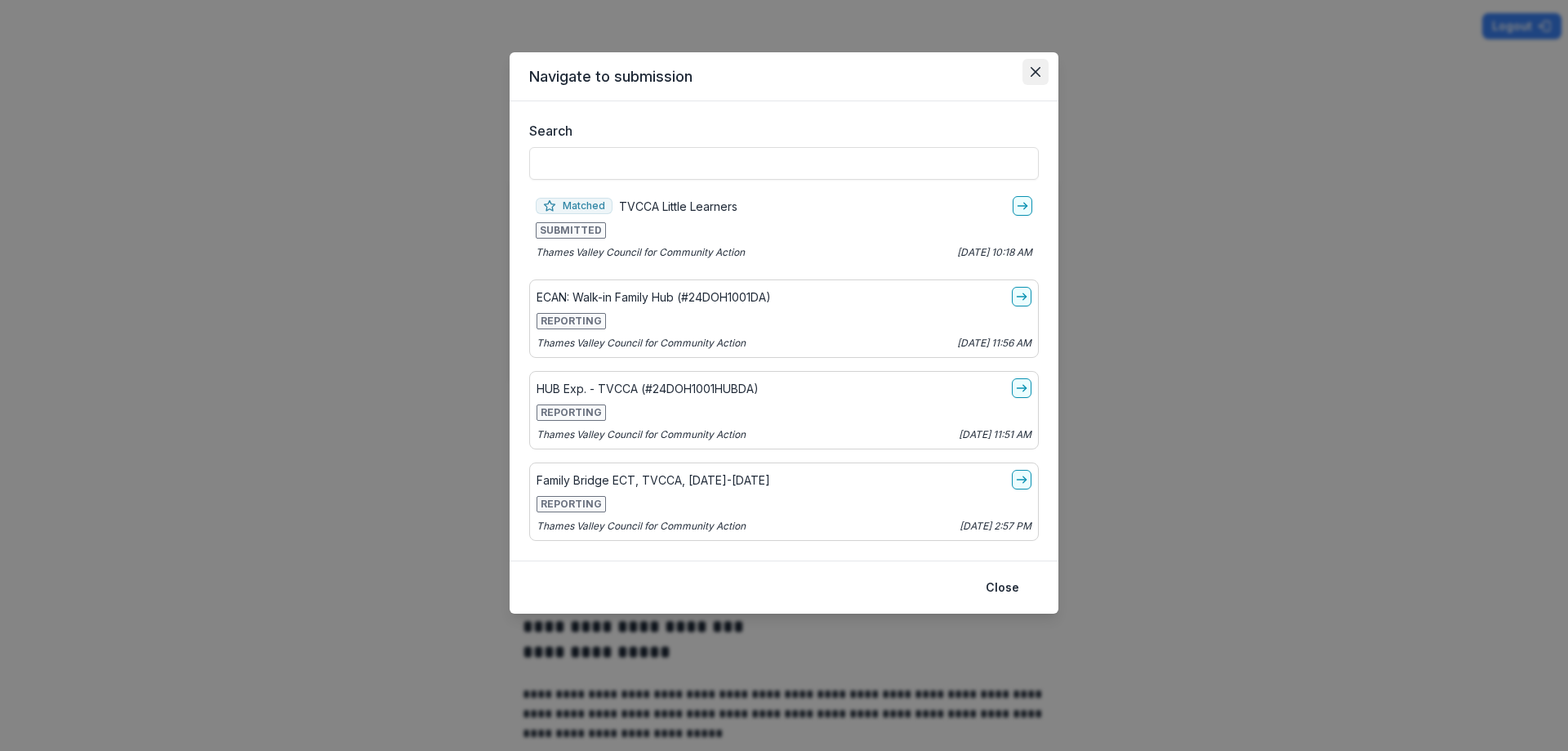
click at [1034, 75] on icon "Close" at bounding box center [1035, 72] width 10 height 10
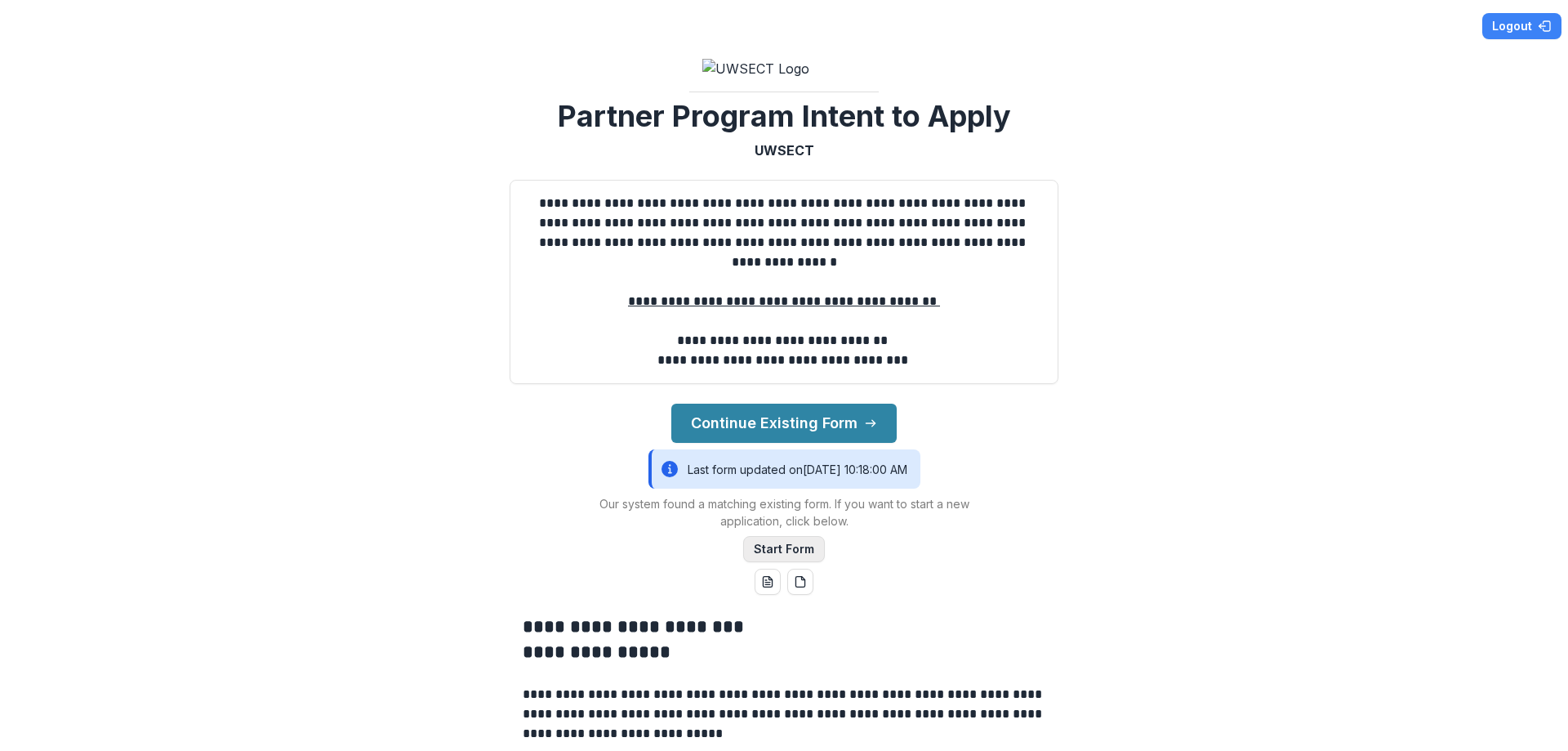
click at [778, 562] on button "Start Form" at bounding box center [784, 548] width 81 height 26
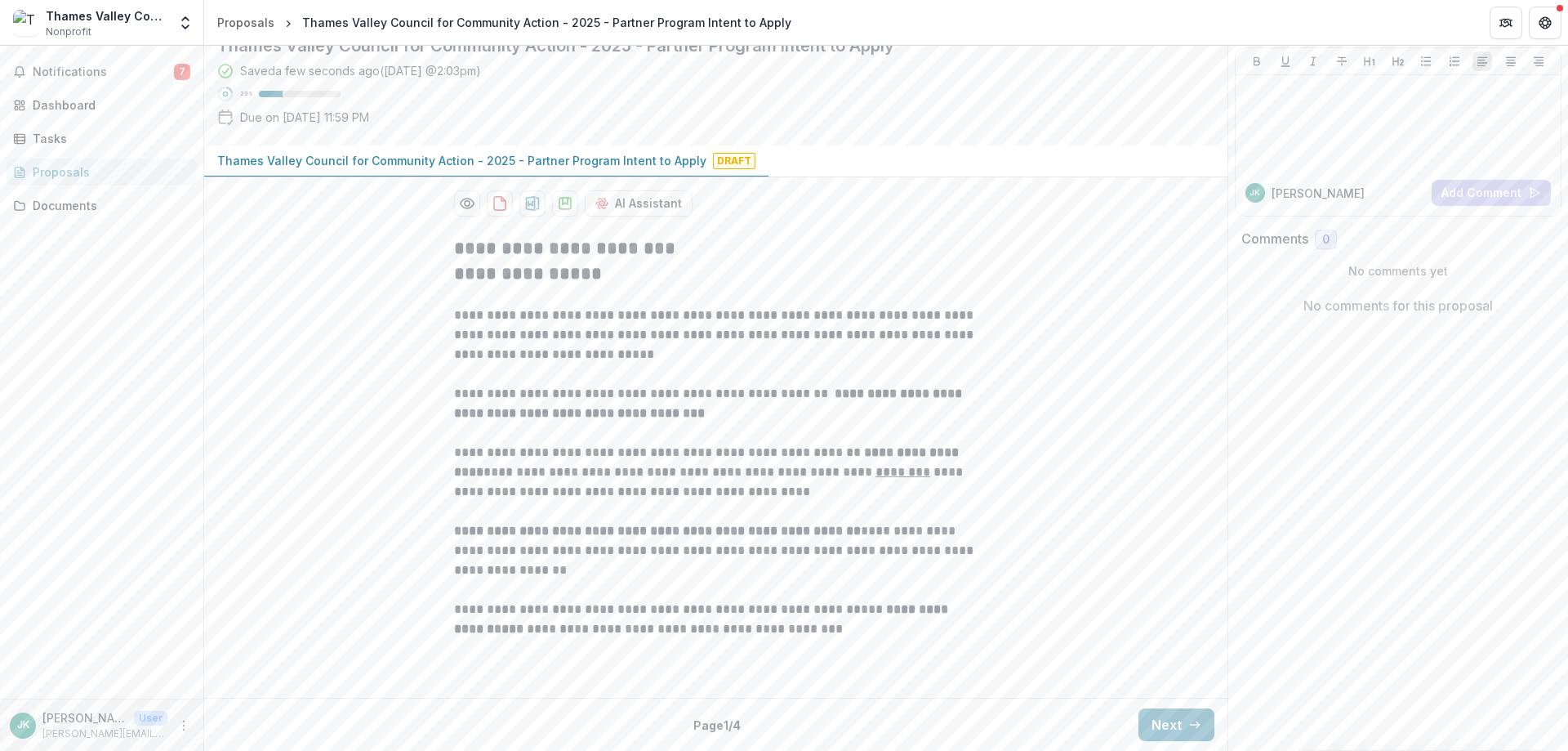
scroll to position [254, 0]
click at [1165, 708] on button "Next" at bounding box center [1175, 724] width 76 height 33
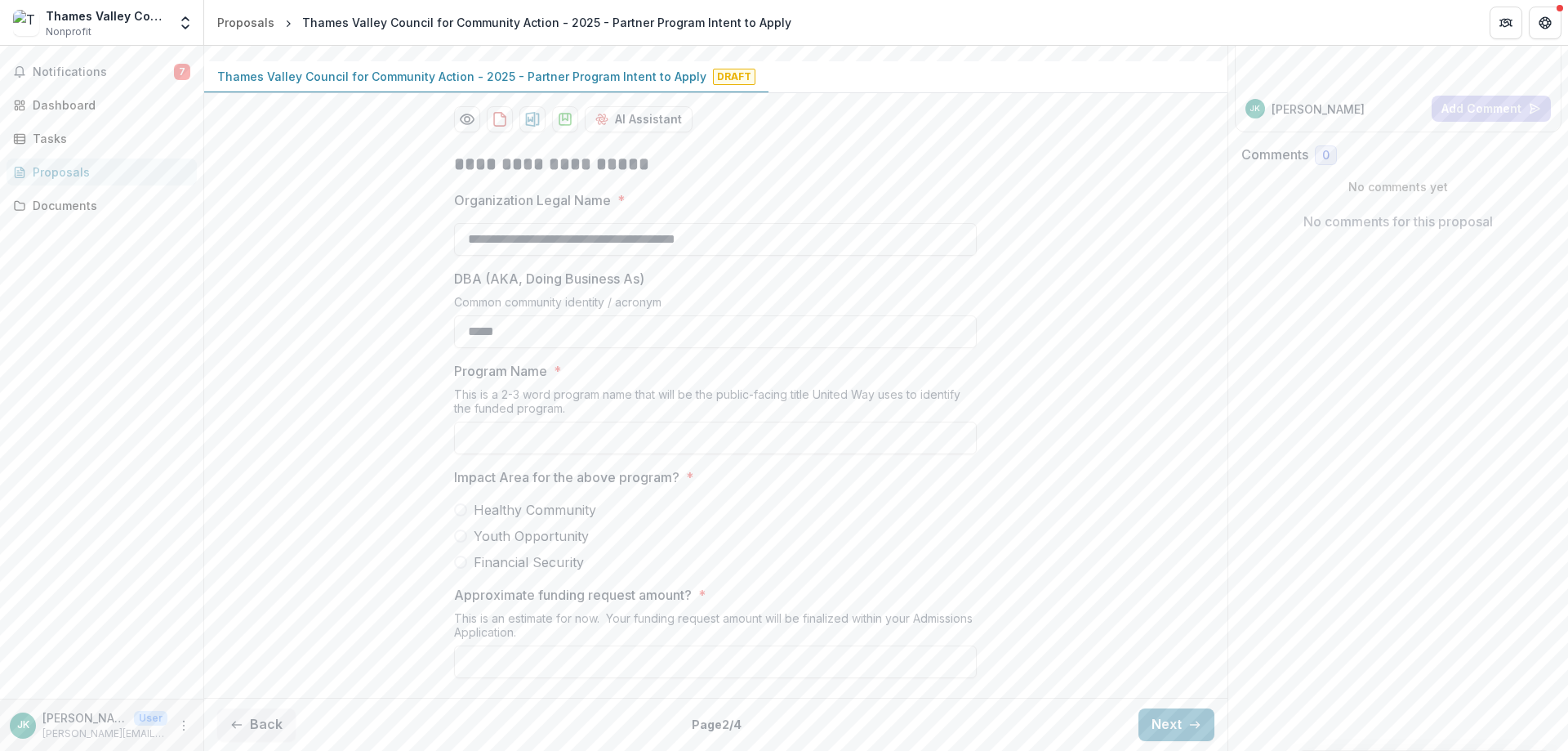
click at [567, 538] on div "**********" at bounding box center [716, 415] width 523 height 552
click at [563, 454] on input "Program Name *" at bounding box center [716, 438] width 523 height 33
type input "**********"
click at [1038, 387] on div "**********" at bounding box center [716, 415] width 1023 height 552
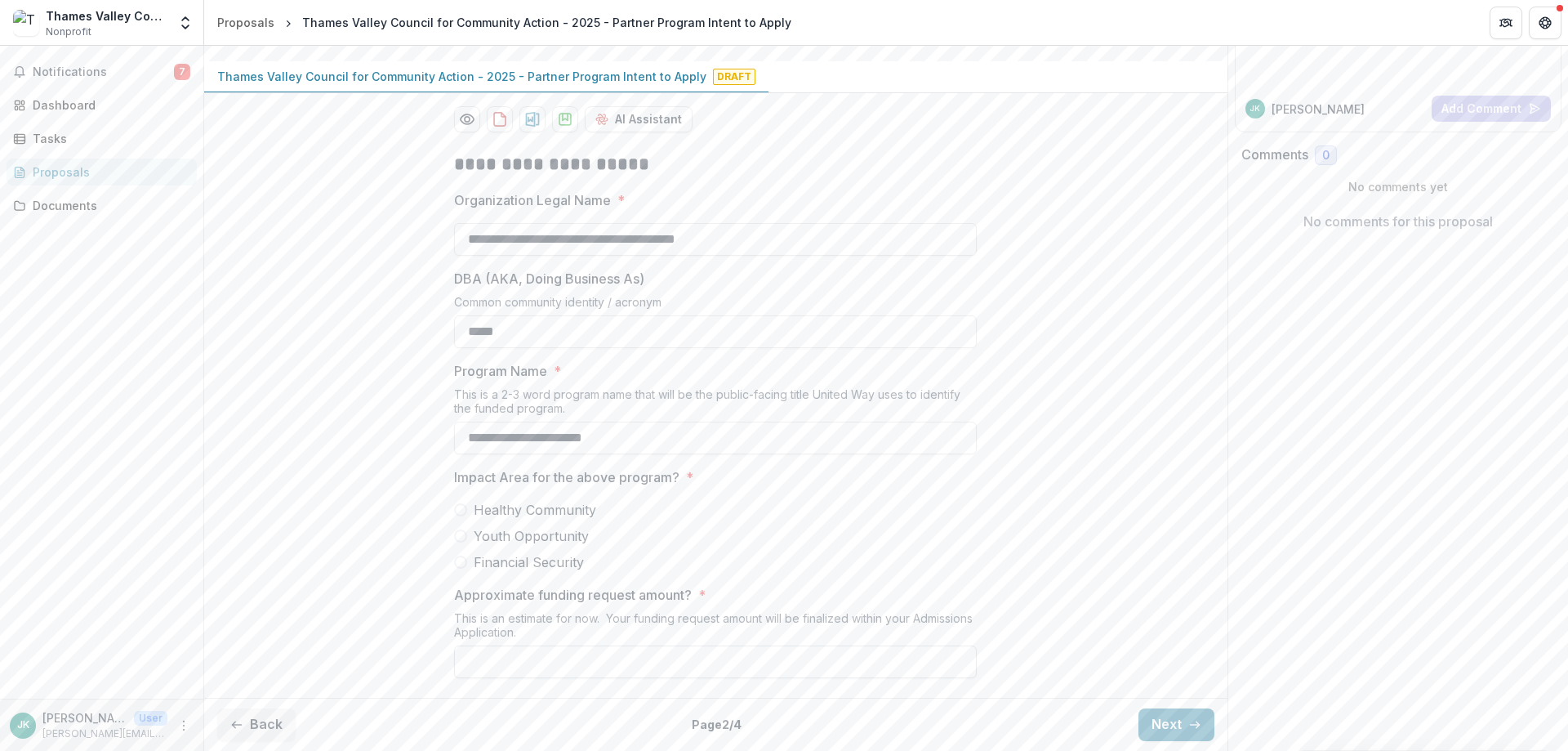
click at [624, 665] on input "Approximate funding request amount? *" at bounding box center [716, 662] width 523 height 33
type input "*******"
click at [768, 549] on div "Healthy Community Youth Opportunity Financial Security" at bounding box center [716, 535] width 523 height 72
click at [557, 511] on span "Healthy Community" at bounding box center [534, 510] width 123 height 19
click at [1181, 715] on button "Next" at bounding box center [1175, 724] width 76 height 33
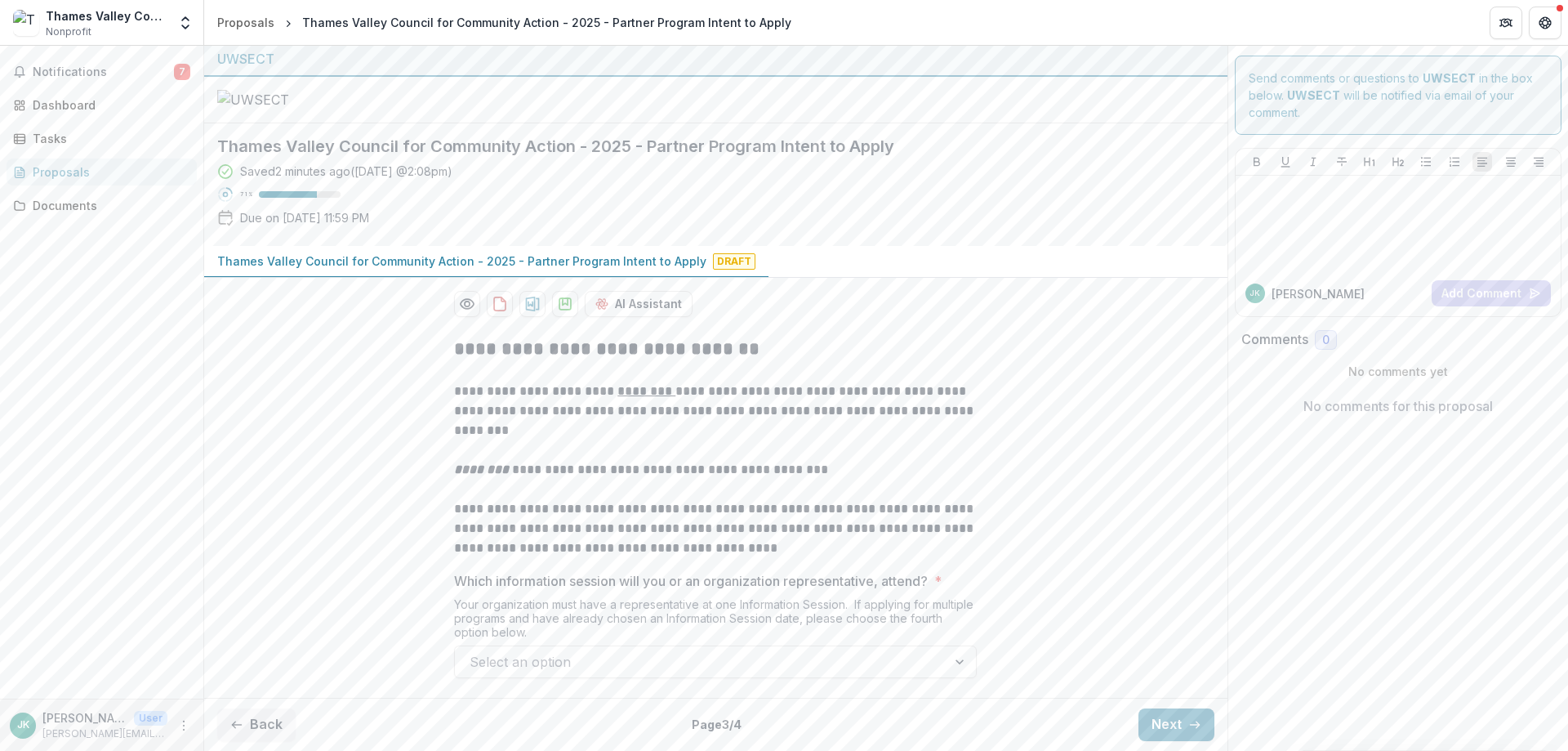
scroll to position [153, 0]
click at [557, 668] on div at bounding box center [700, 662] width 463 height 23
drag, startPoint x: 553, startPoint y: 692, endPoint x: 553, endPoint y: 683, distance: 9.0
click at [553, 694] on div "**********" at bounding box center [716, 514] width 1023 height 473
click at [550, 668] on div at bounding box center [700, 662] width 463 height 23
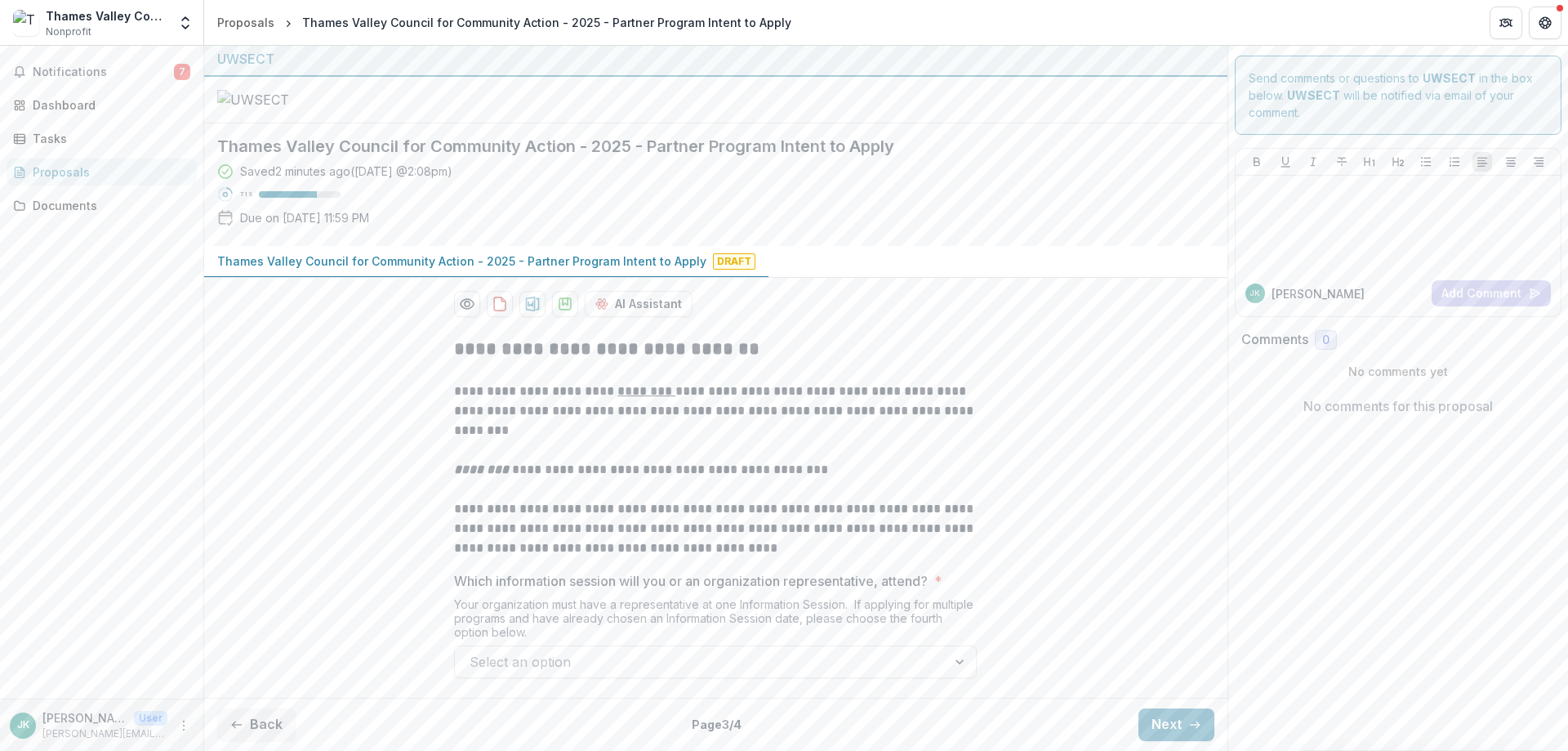
click at [640, 672] on div at bounding box center [700, 662] width 463 height 23
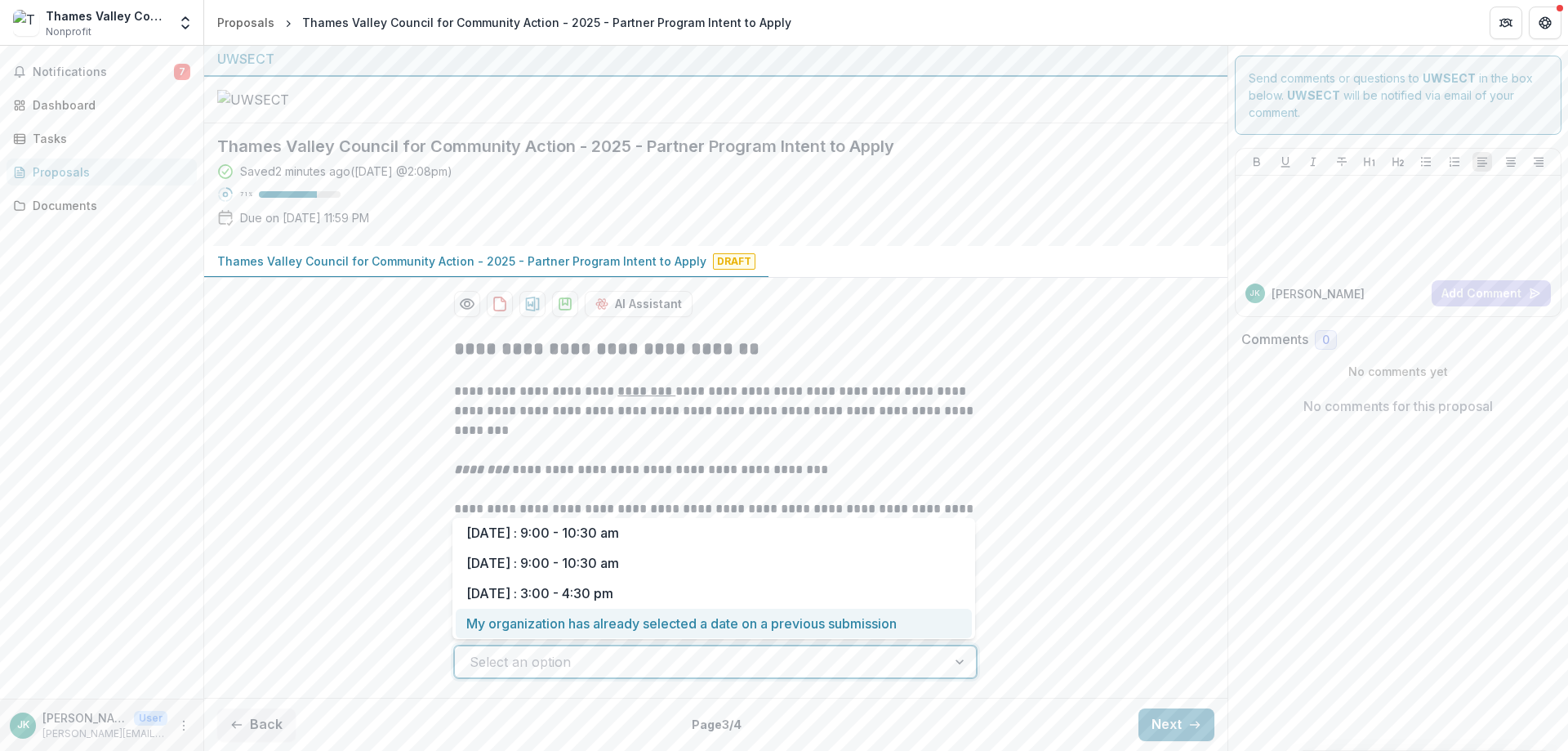
click at [626, 619] on div "My organization has already selected a date on a previous submission" at bounding box center [714, 624] width 516 height 31
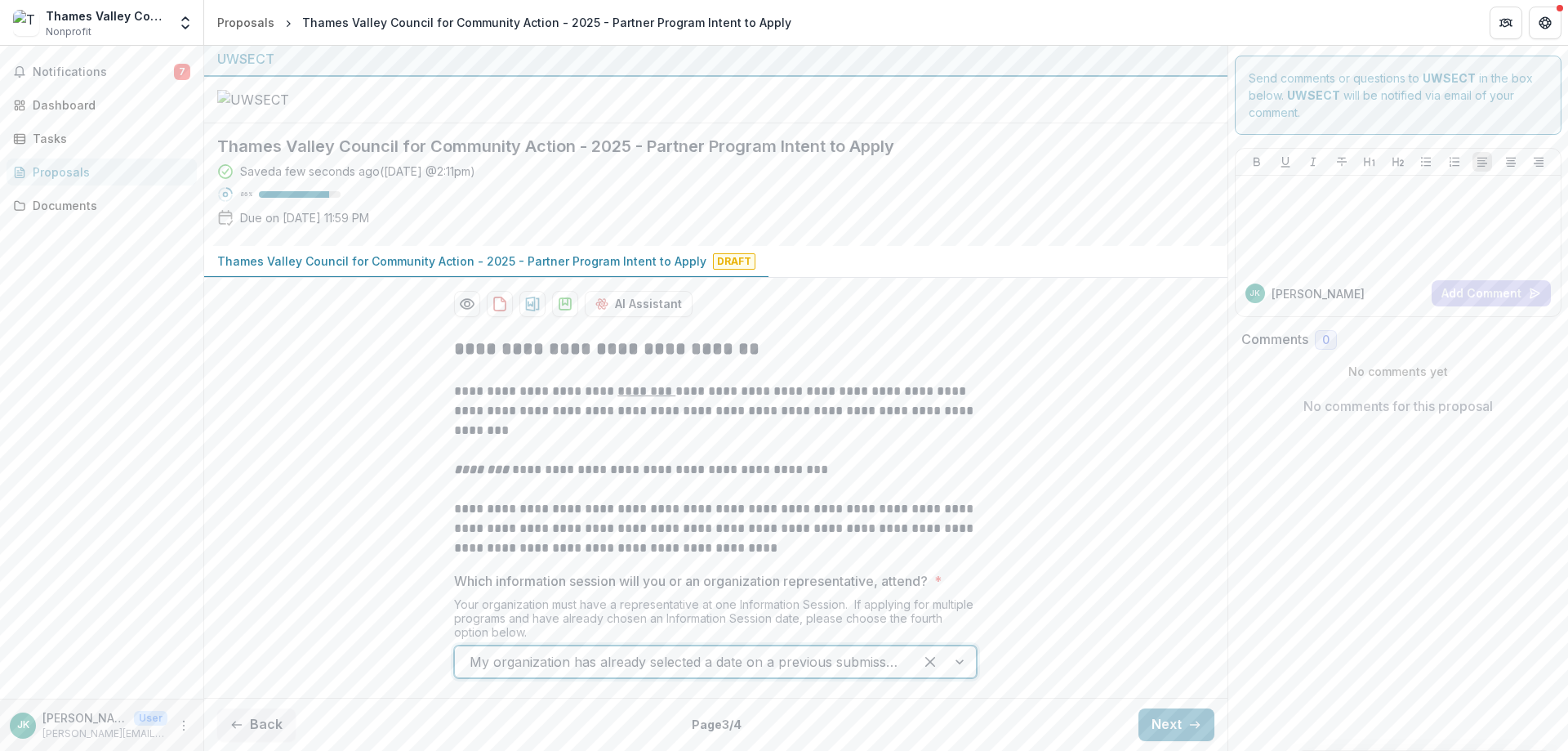
click at [1034, 431] on div "**********" at bounding box center [716, 508] width 1023 height 368
click at [1179, 716] on button "Next" at bounding box center [1175, 724] width 76 height 33
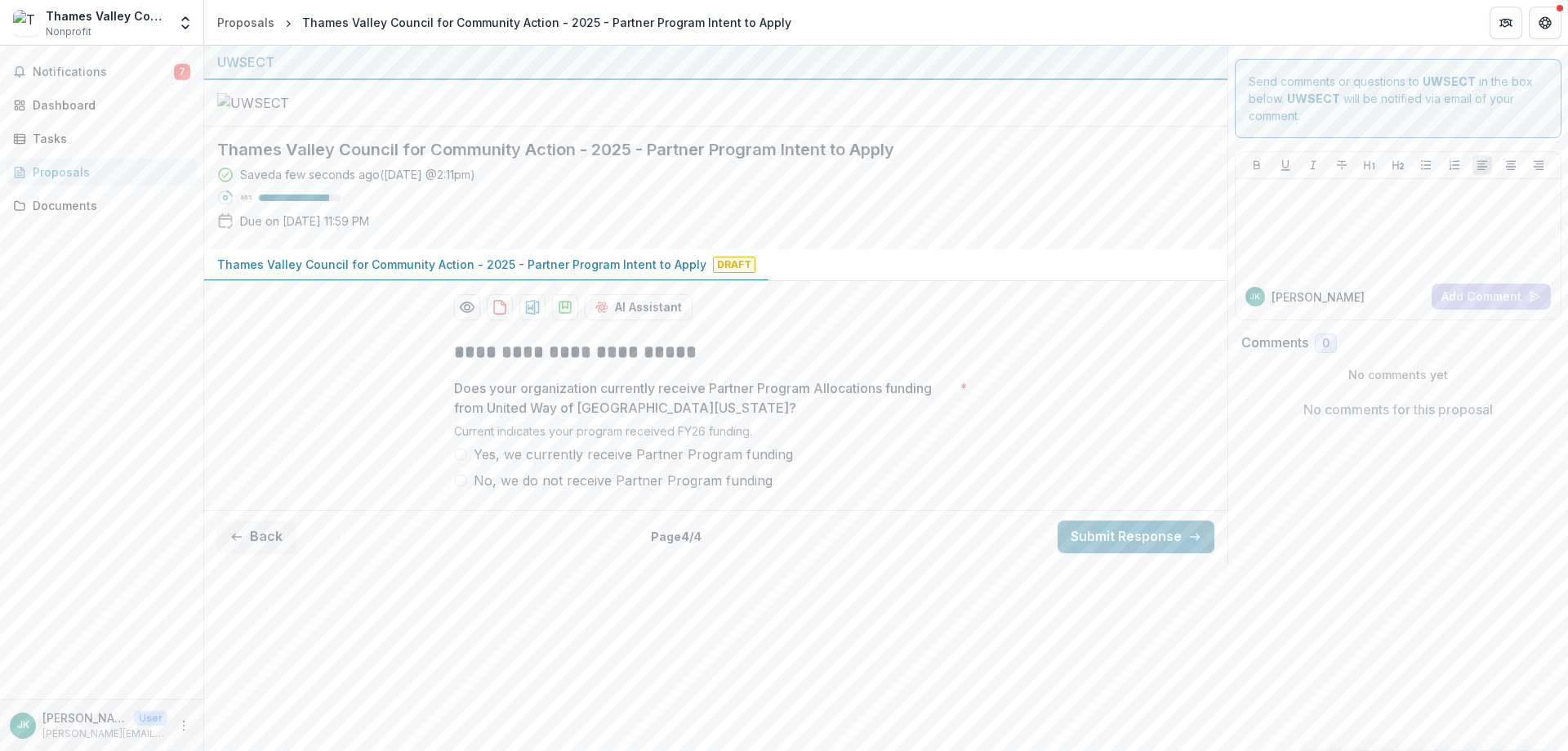
scroll to position [0, 0]
click at [634, 464] on span "Yes, we currently receive Partner Program funding" at bounding box center [632, 454] width 319 height 19
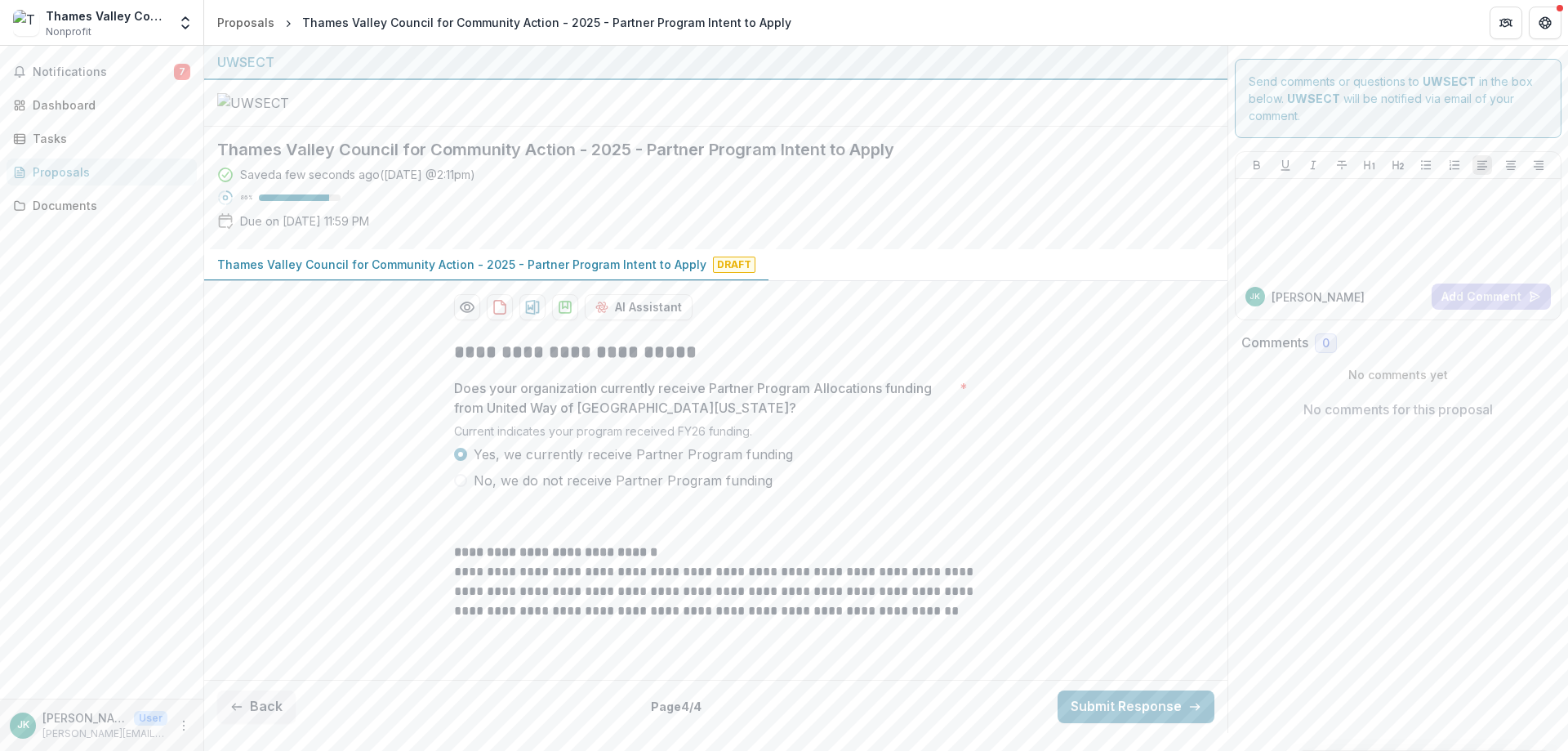
scroll to position [132, 0]
click at [275, 718] on button "Back" at bounding box center [257, 706] width 79 height 33
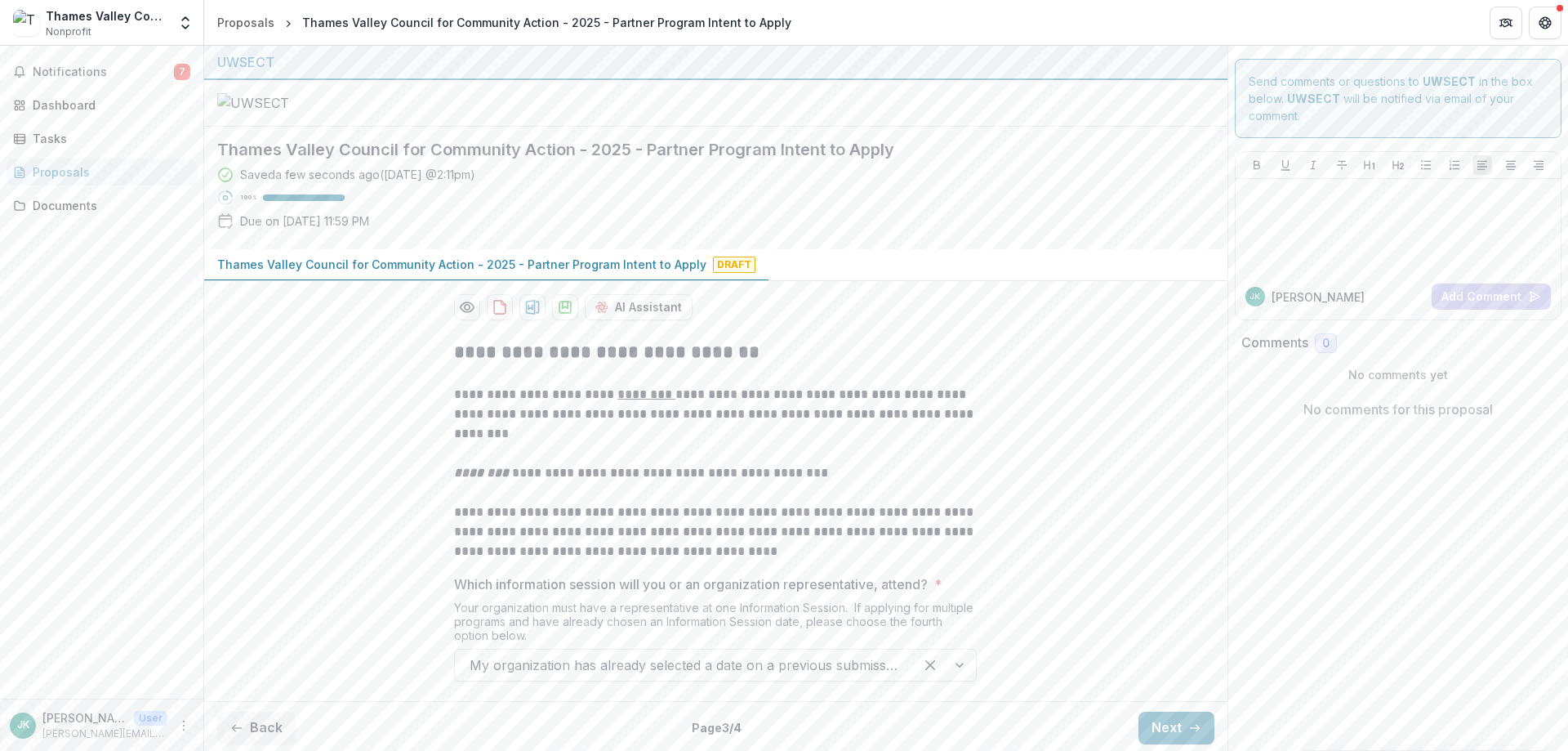
scroll to position [153, 0]
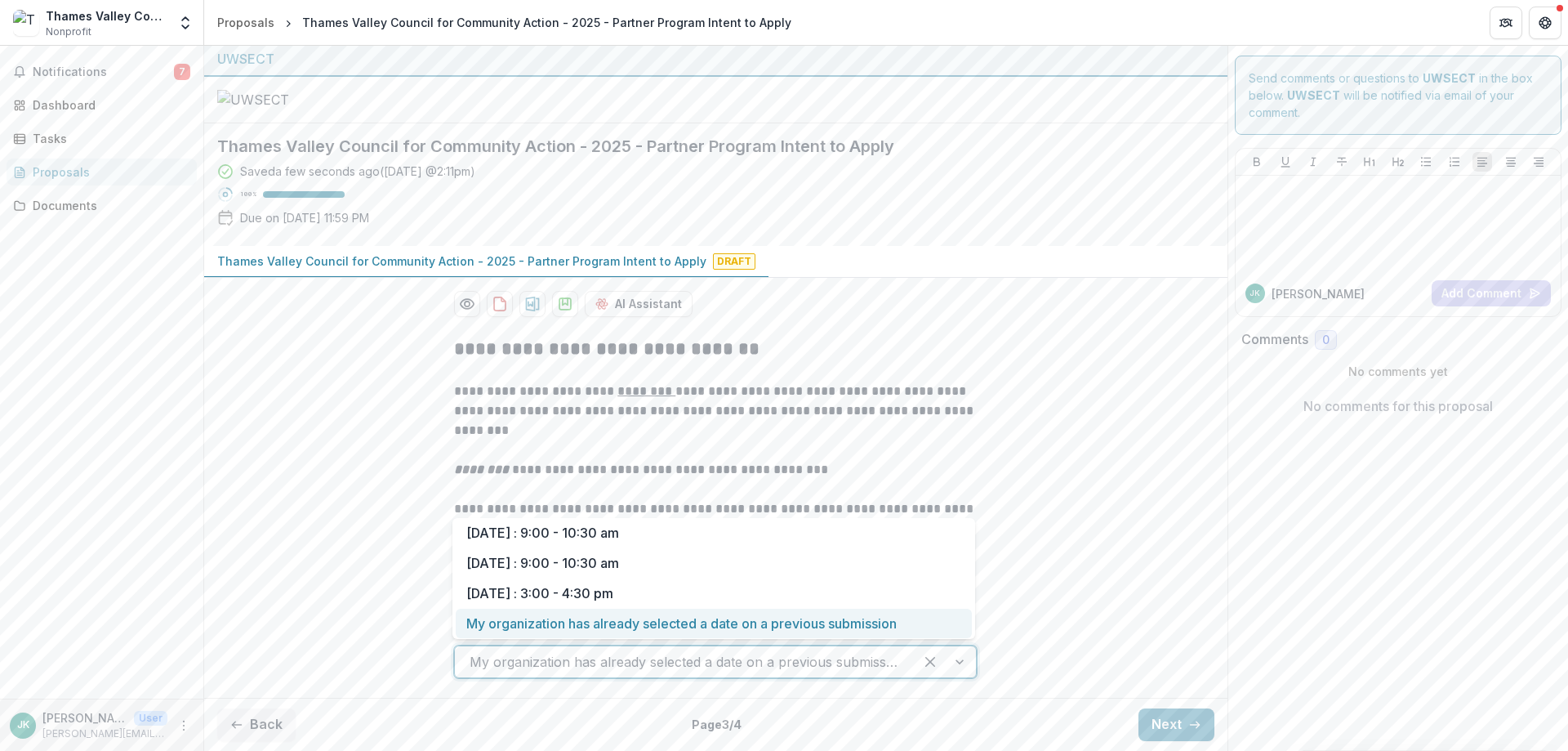
click at [672, 654] on div at bounding box center [684, 662] width 429 height 23
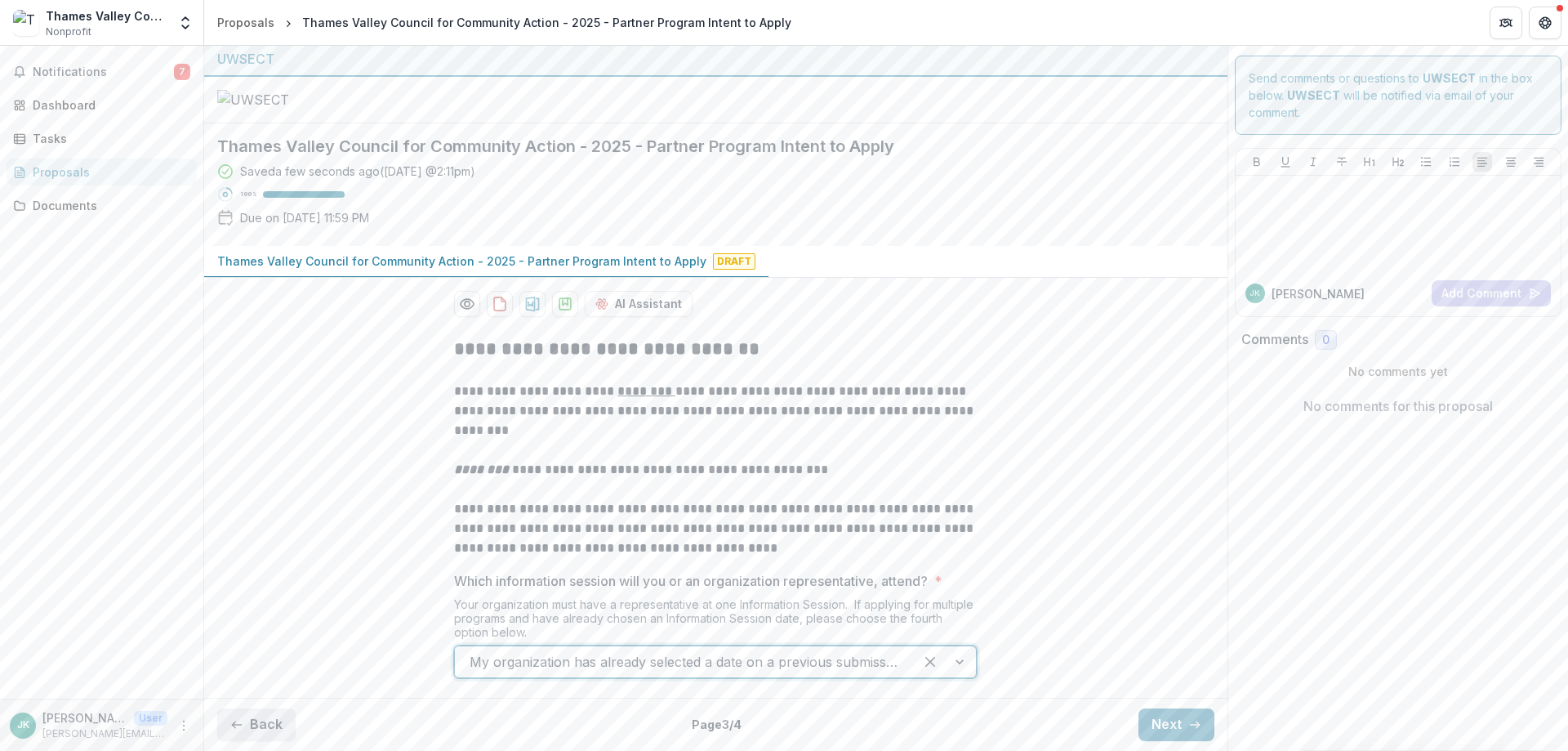
click at [266, 728] on button "Back" at bounding box center [257, 724] width 79 height 33
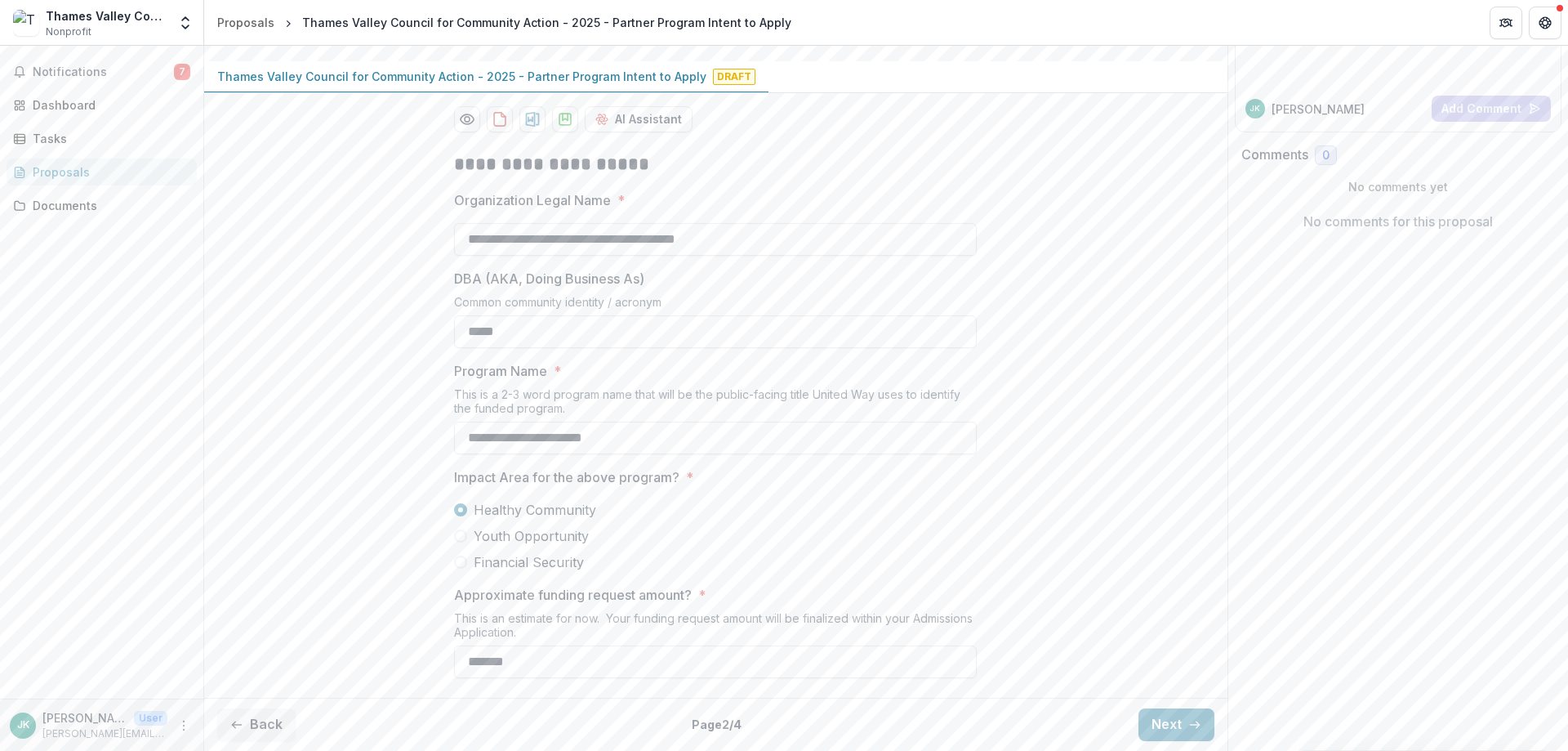
scroll to position [338, 0]
click at [1167, 717] on button "Next" at bounding box center [1175, 724] width 76 height 33
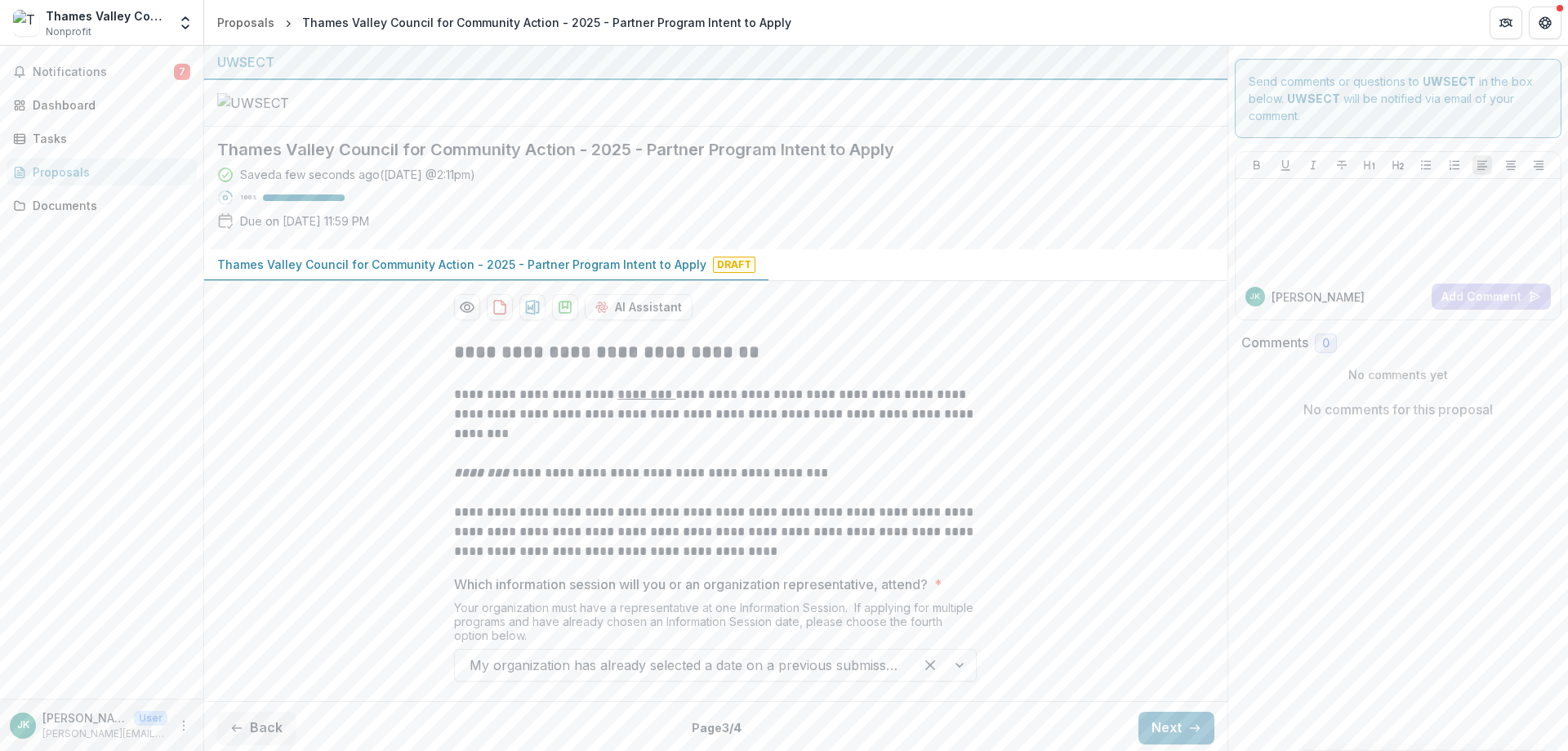
scroll to position [153, 0]
click at [827, 663] on div at bounding box center [684, 662] width 429 height 23
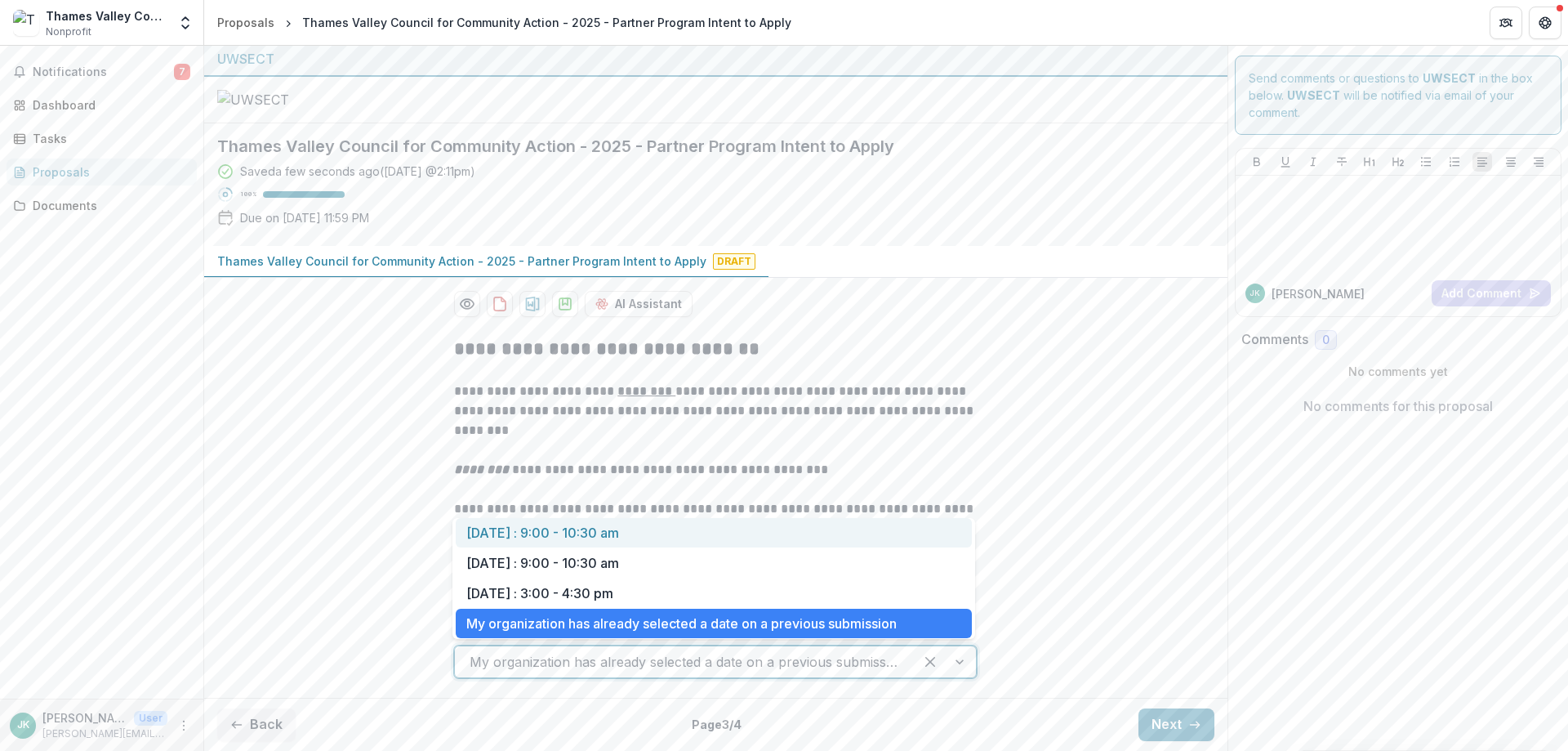
click at [524, 539] on div "September 17 : 9:00 - 10:30 am" at bounding box center [714, 534] width 516 height 31
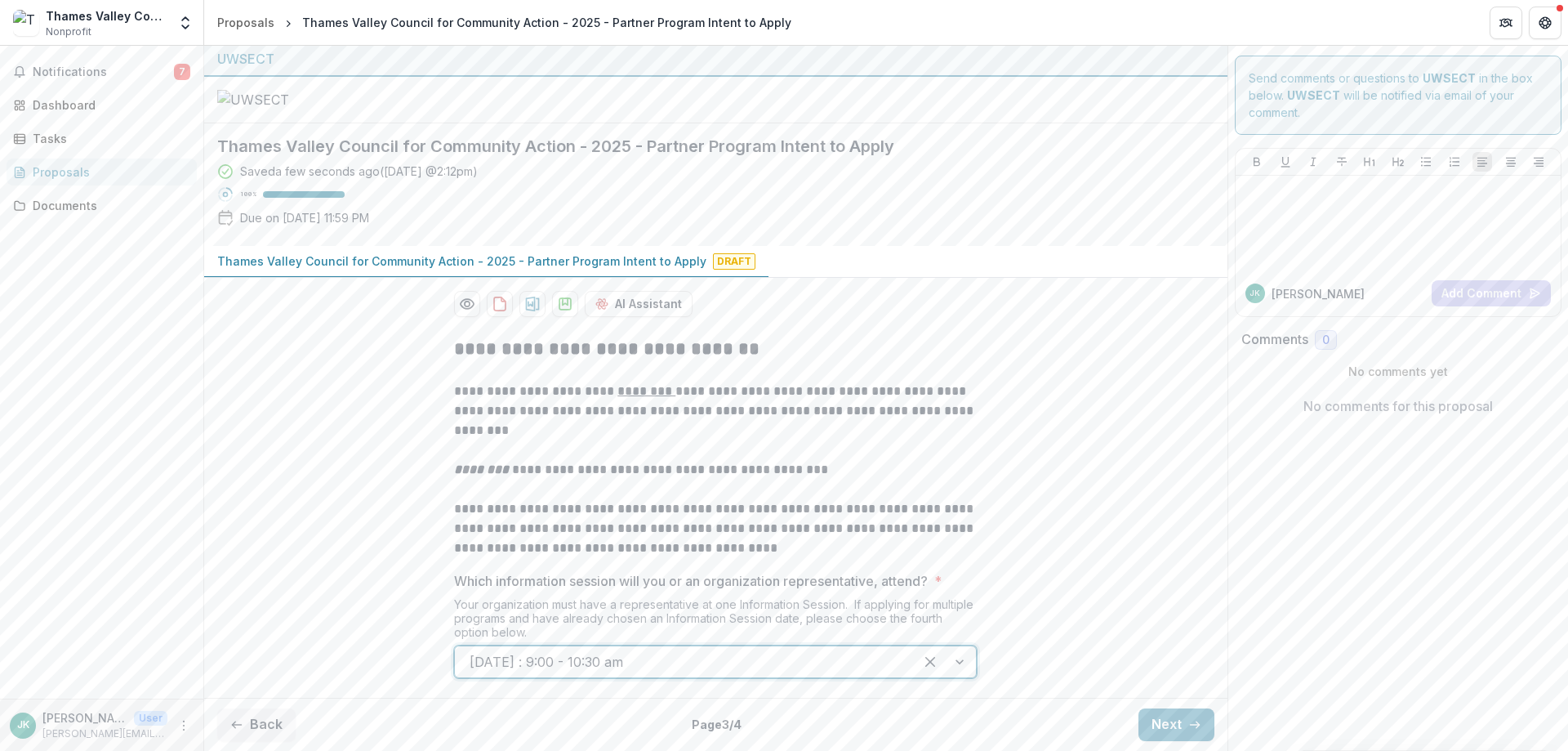
click at [554, 665] on div at bounding box center [684, 662] width 429 height 23
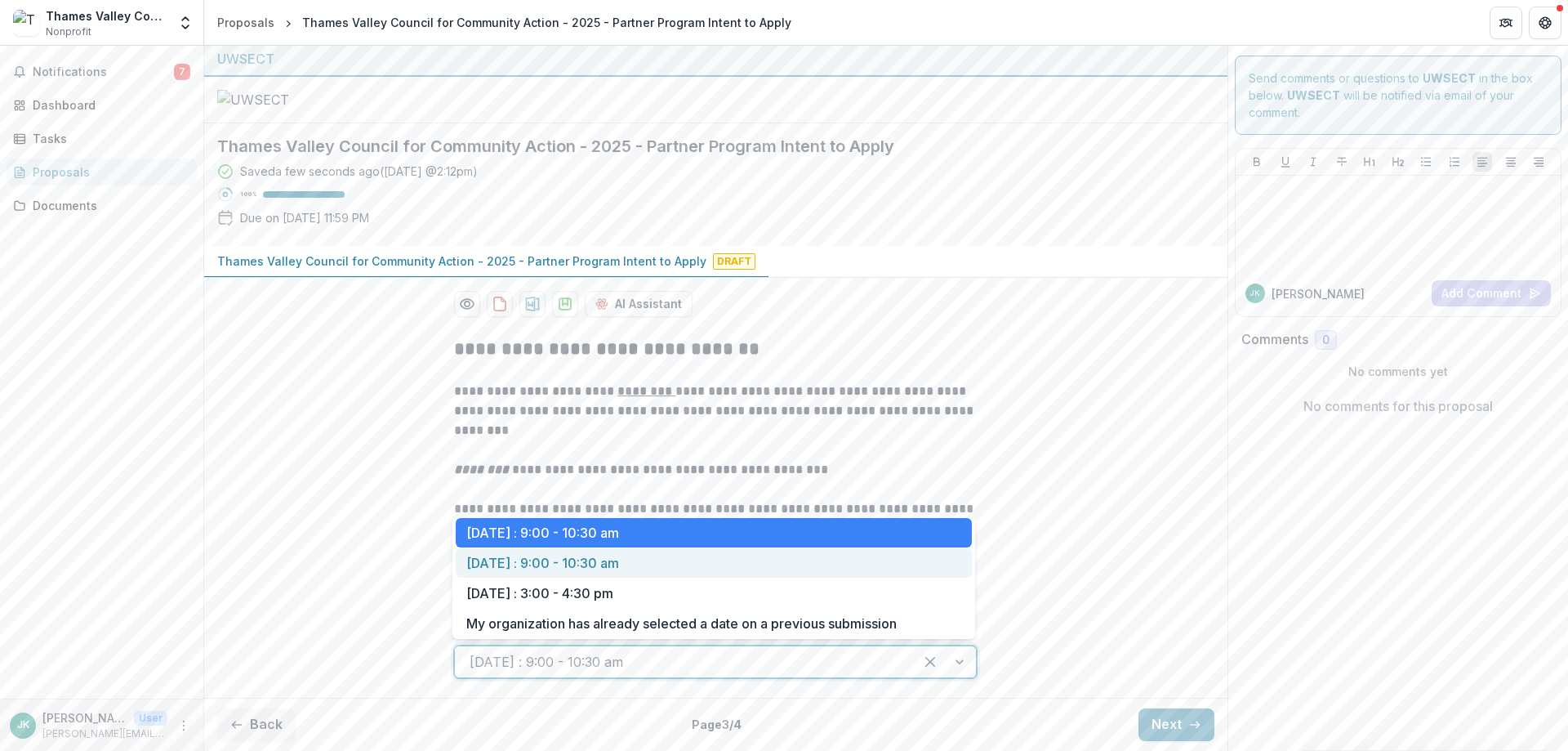
click at [614, 566] on div "September 19 : 9:00 - 10:30 am" at bounding box center [714, 563] width 516 height 31
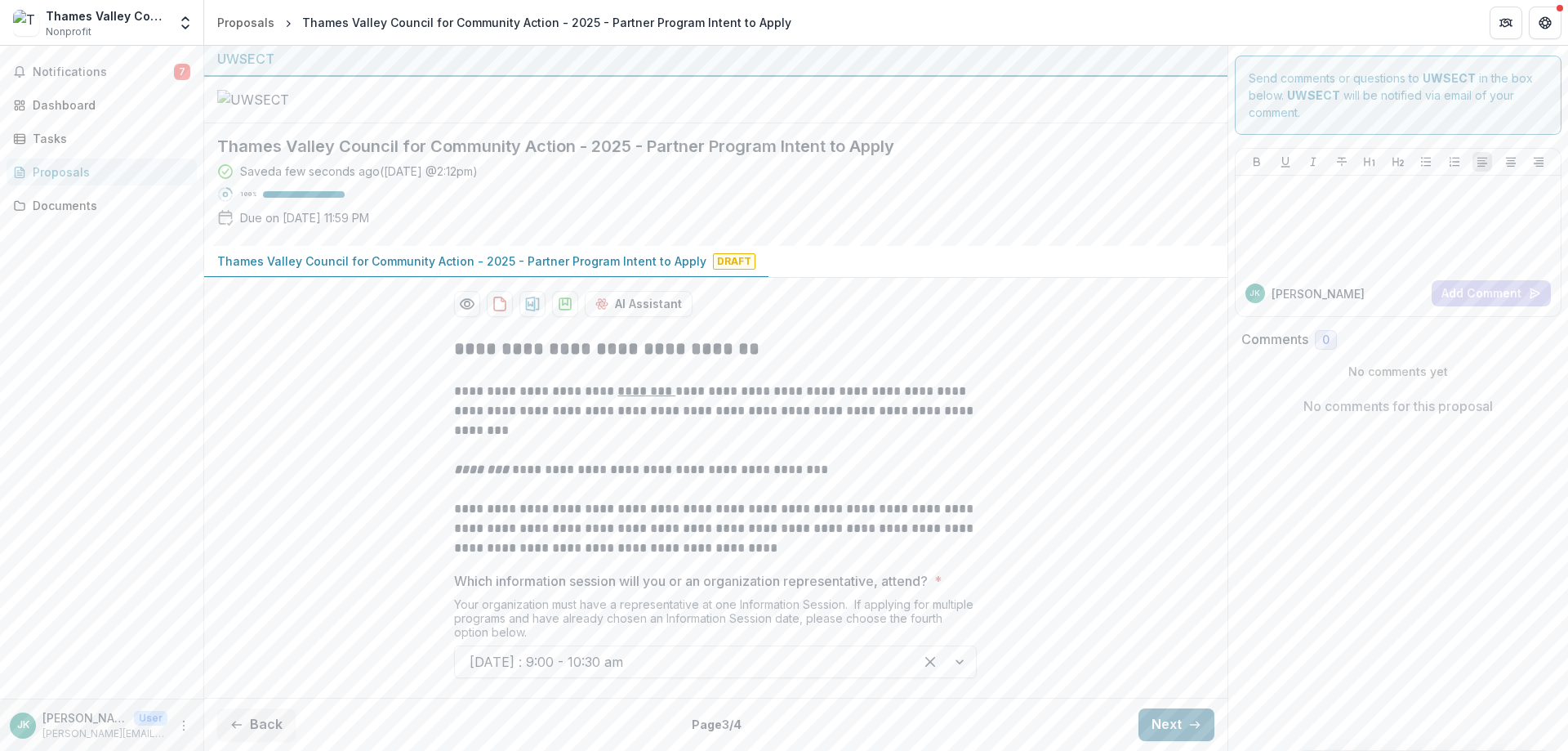
click at [1199, 728] on button "Next" at bounding box center [1175, 724] width 76 height 33
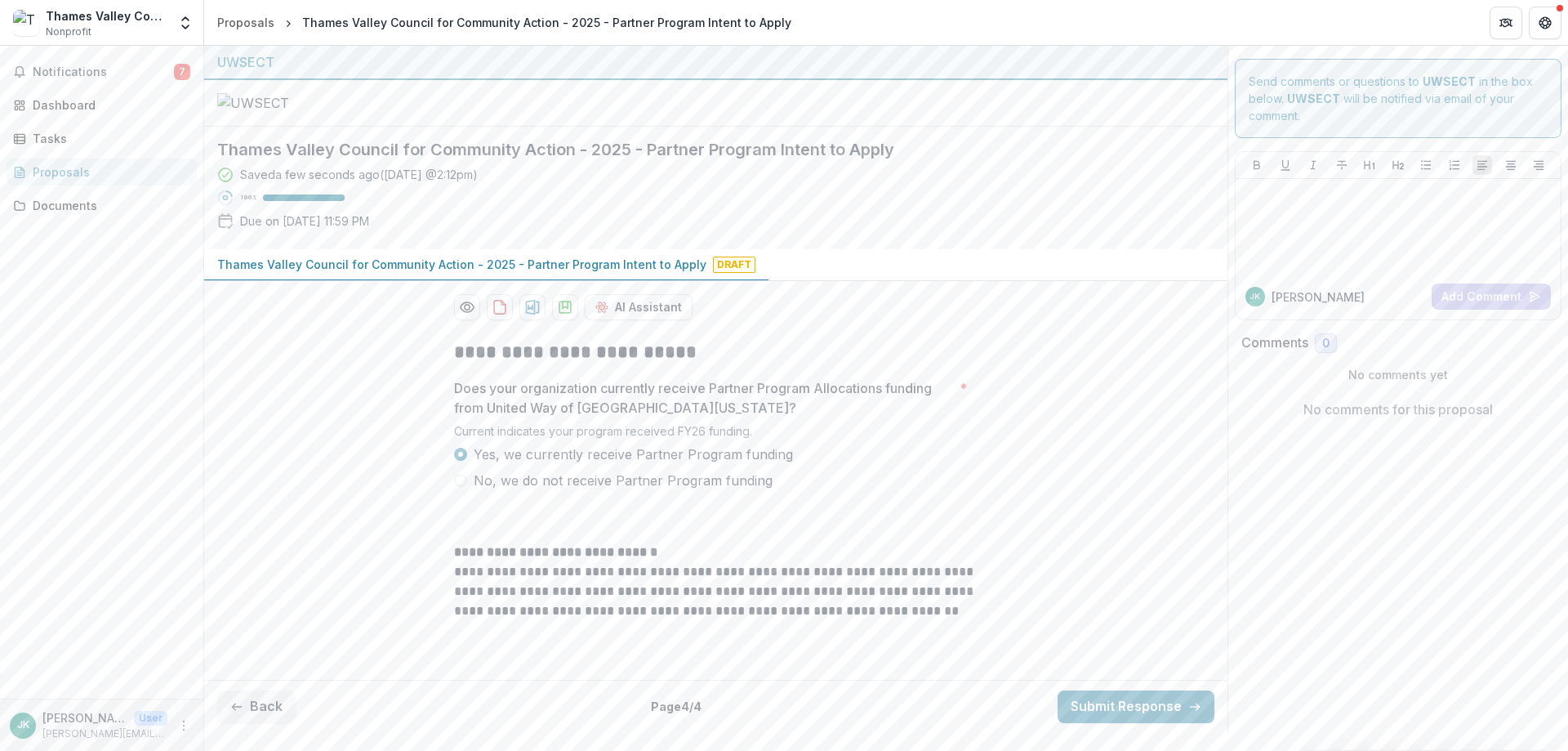
scroll to position [132, 0]
click at [1122, 723] on button "Submit Response" at bounding box center [1136, 706] width 157 height 33
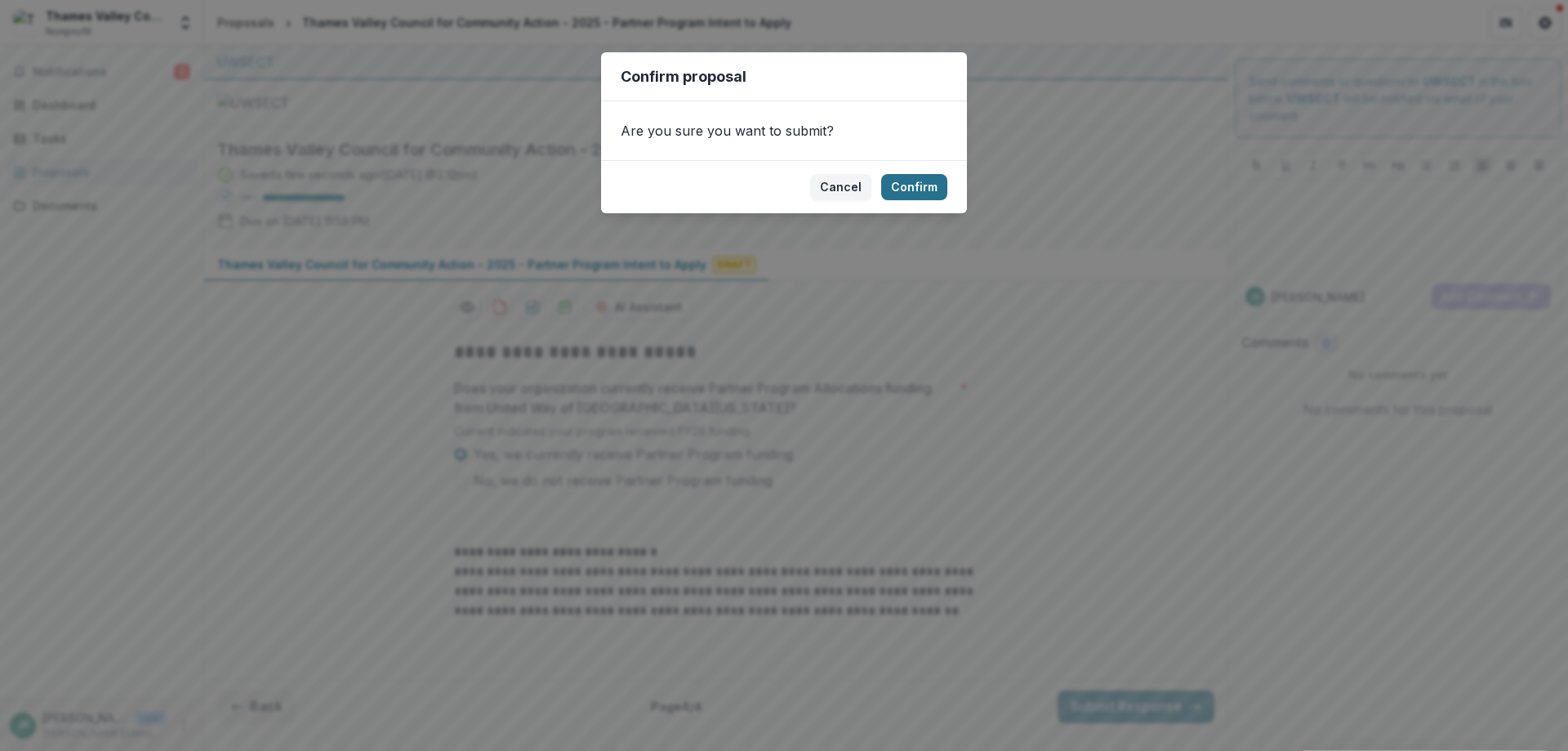
click at [917, 184] on button "Confirm" at bounding box center [914, 187] width 66 height 26
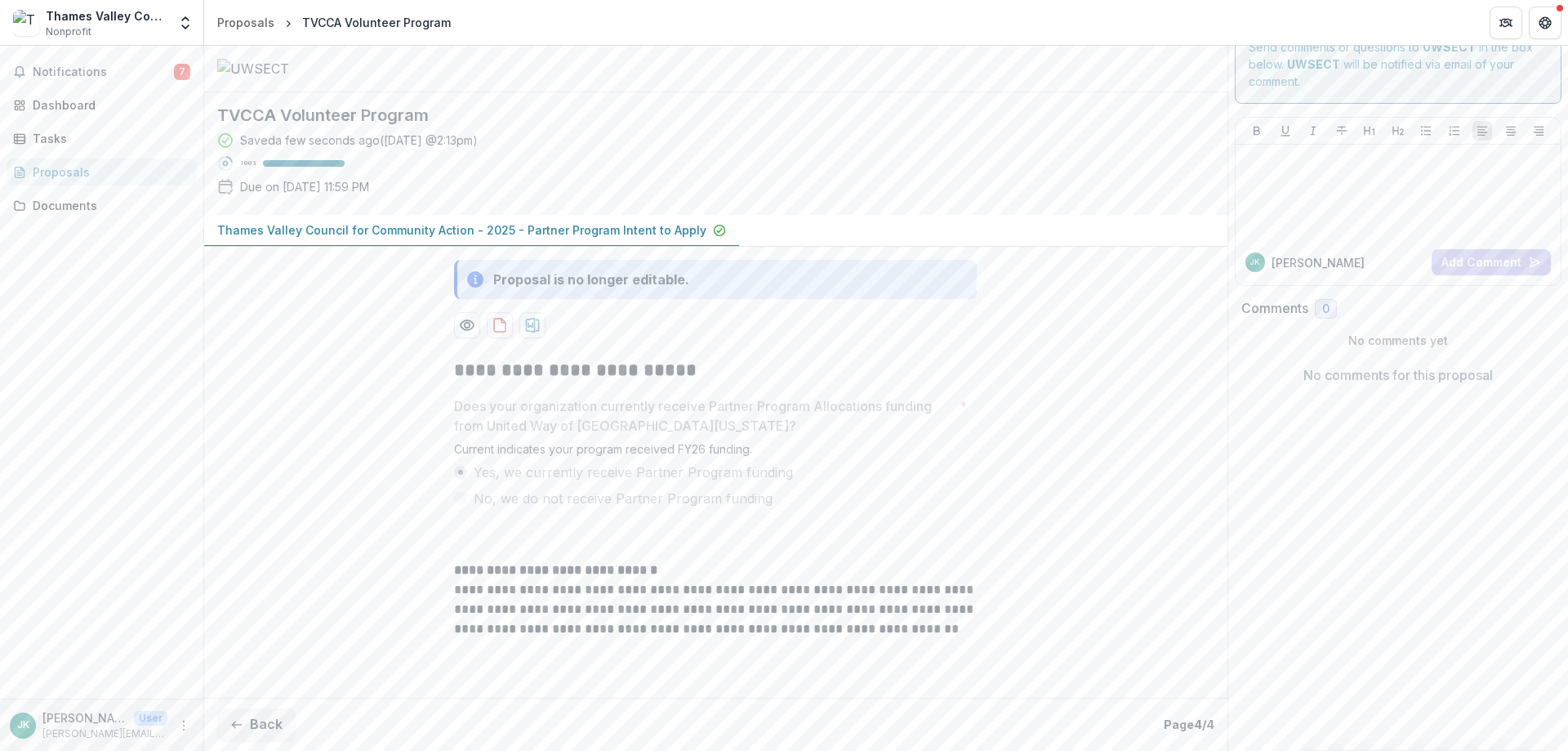
scroll to position [0, 0]
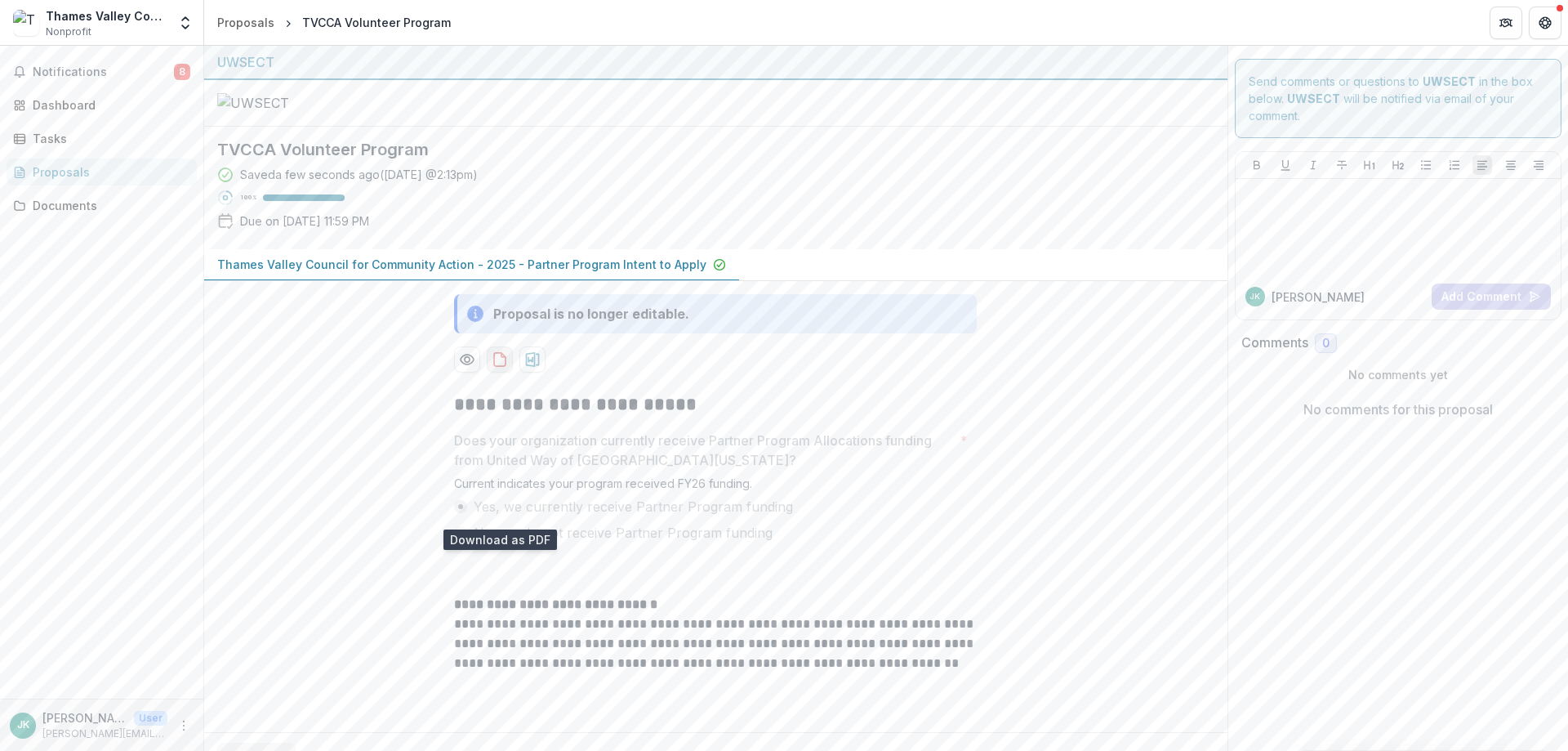
click at [494, 368] on icon "download-proposal" at bounding box center [499, 359] width 16 height 16
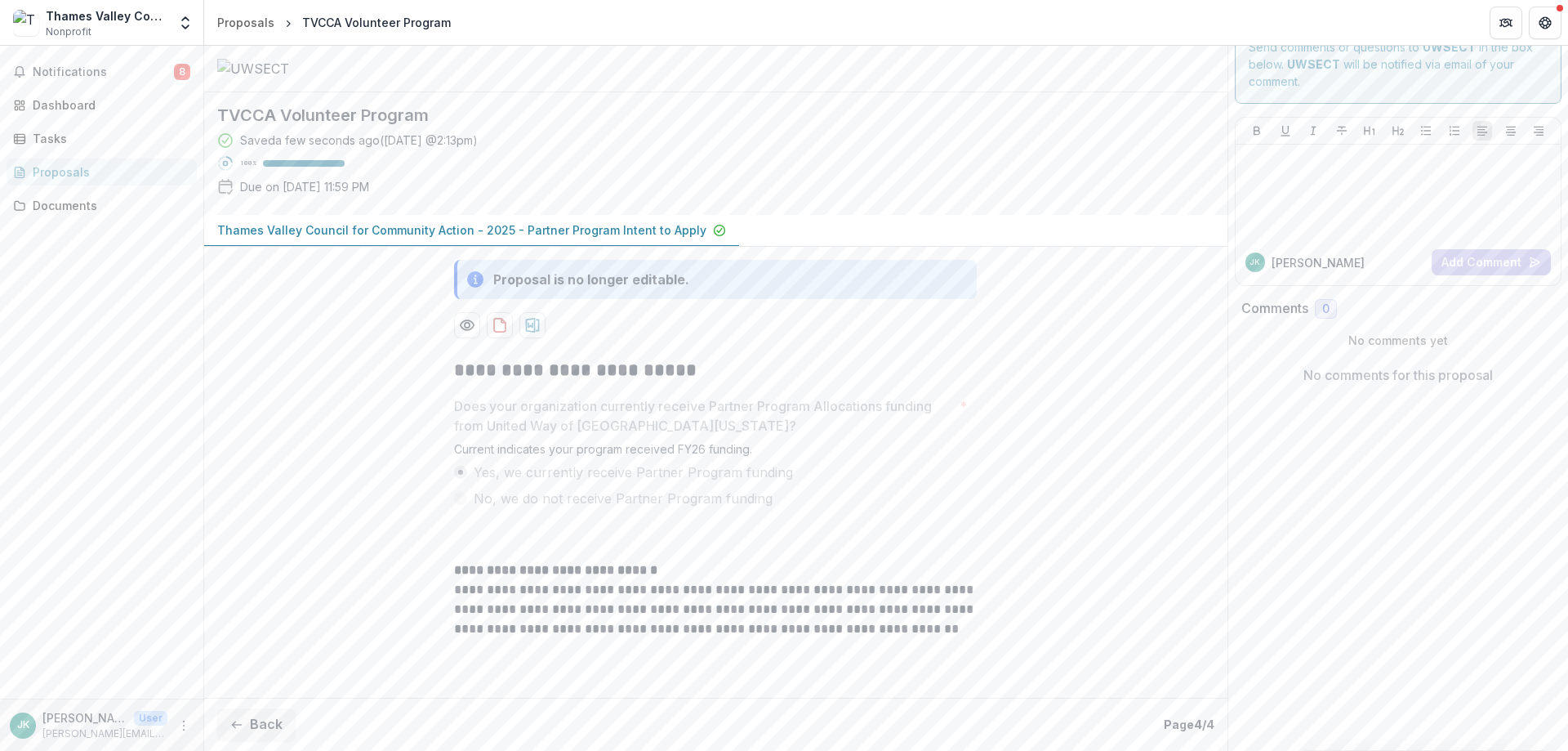
scroll to position [185, 0]
